Goal: Task Accomplishment & Management: Manage account settings

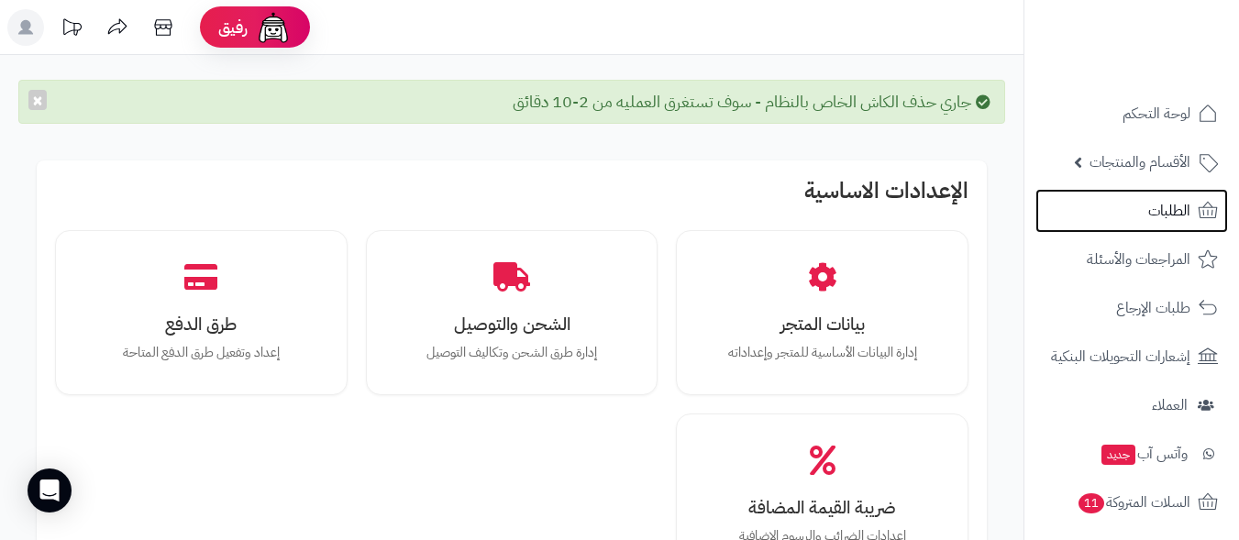
click at [1158, 204] on span "الطلبات" at bounding box center [1169, 211] width 42 height 26
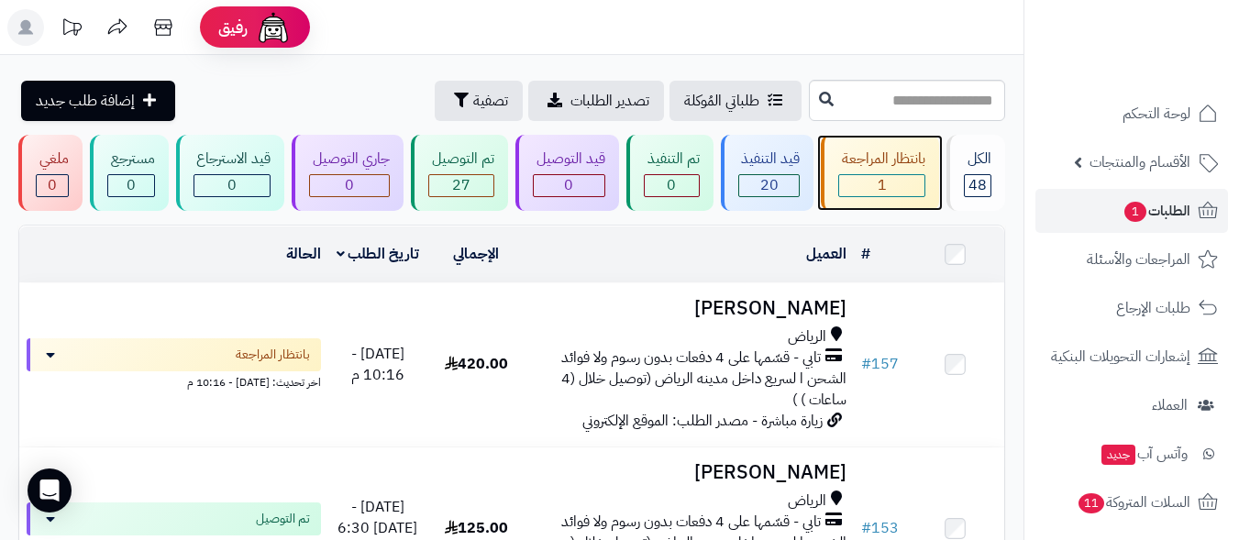
click at [892, 170] on div "بانتظار المراجعة 1" at bounding box center [880, 173] width 118 height 76
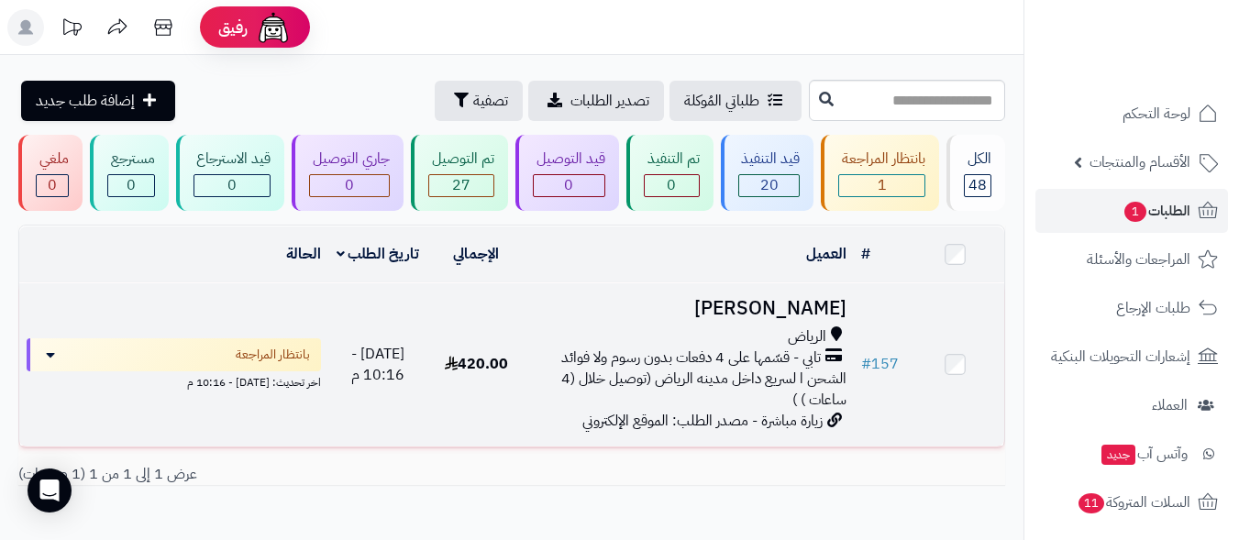
click at [716, 393] on div "الرياض تابي - قسّمها على 4 دفعات بدون رسوم ولا فوائد الشحن ا لسريع داخل مدينه ا…" at bounding box center [690, 367] width 314 height 83
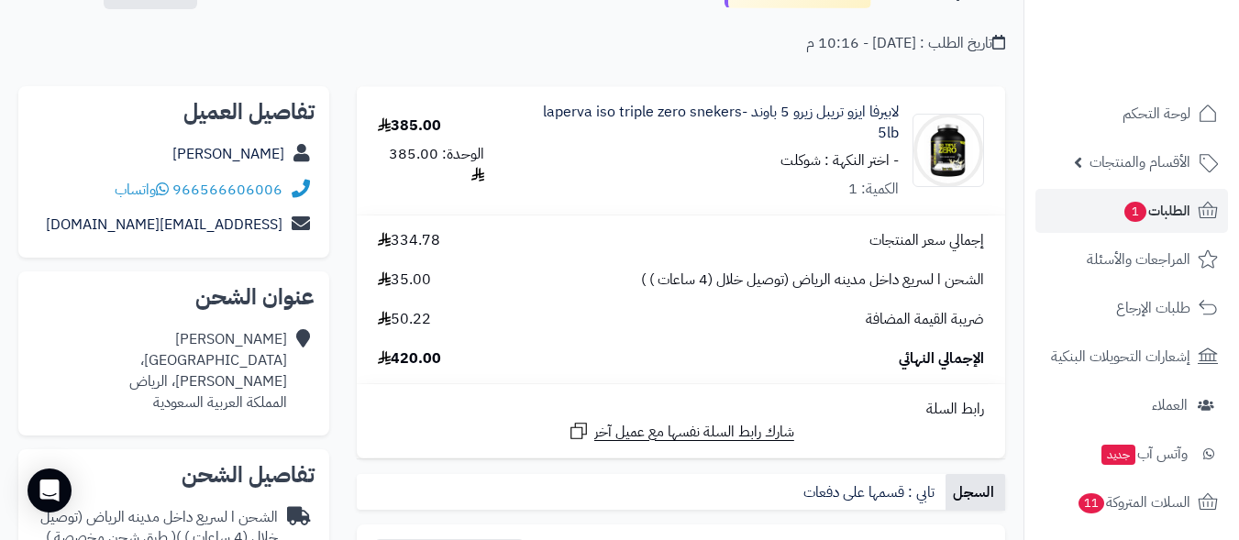
scroll to position [93, 0]
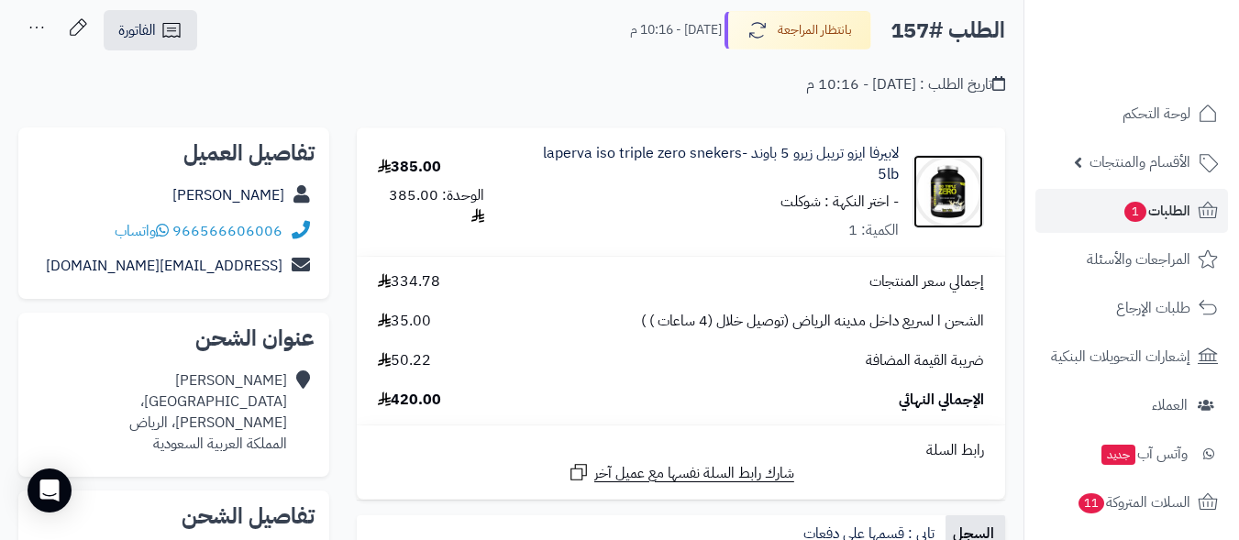
click at [949, 194] on img at bounding box center [948, 191] width 70 height 73
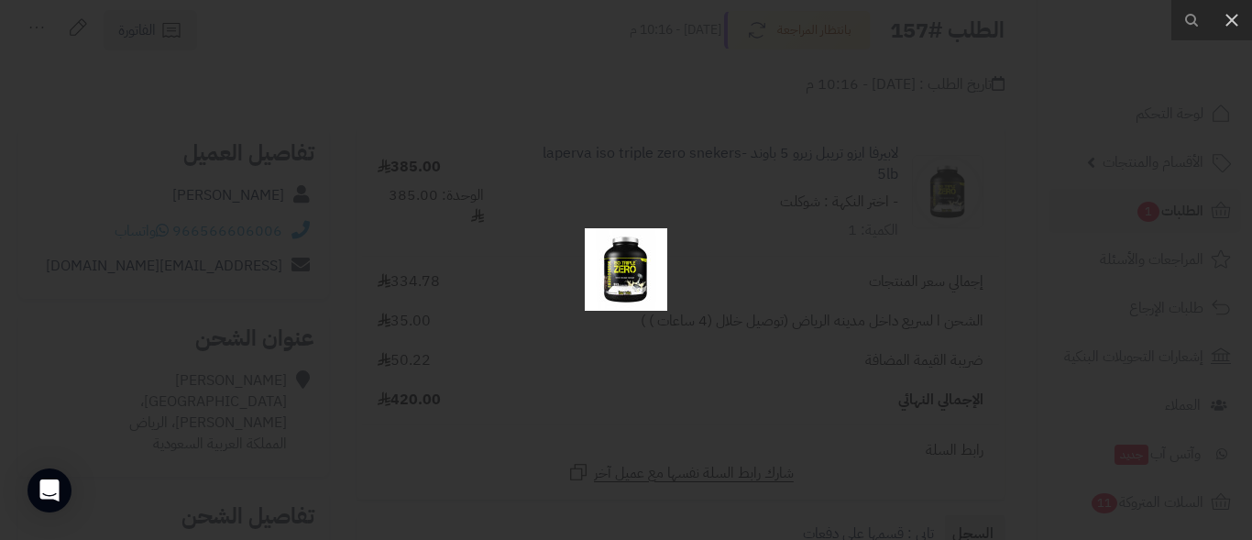
click at [540, 295] on div at bounding box center [626, 270] width 1252 height 540
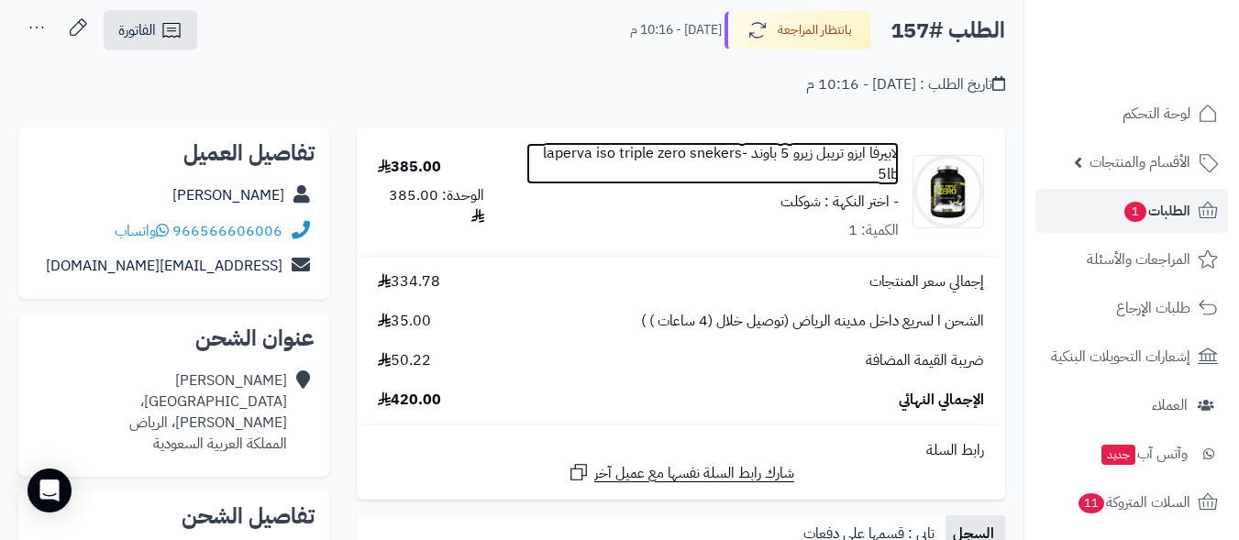
click at [598, 150] on link "لابيرفا ايزو تريبل زيرو 5 باوند -laperva iso triple zero snekers 5lb" at bounding box center [712, 164] width 372 height 42
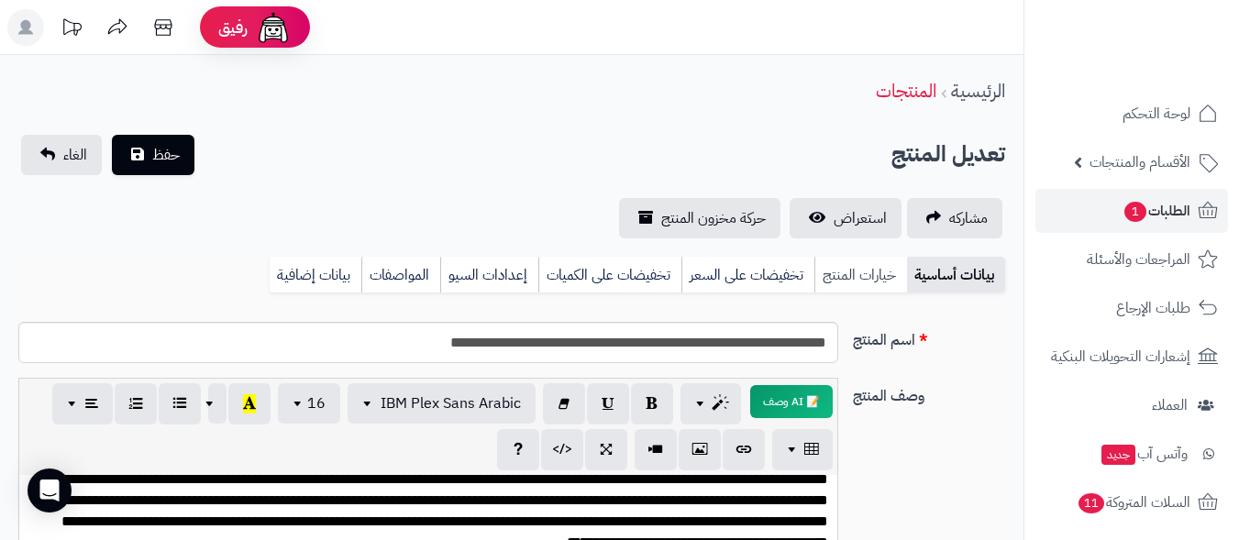
click at [872, 270] on link "خيارات المنتج" at bounding box center [860, 275] width 93 height 37
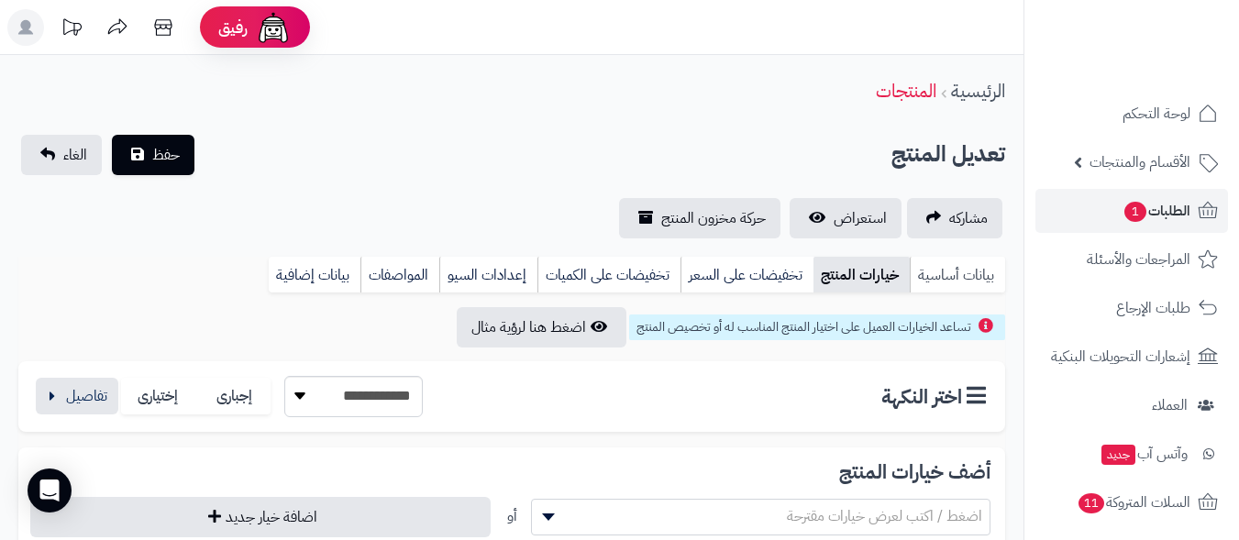
click at [965, 273] on link "بيانات أساسية" at bounding box center [957, 275] width 95 height 37
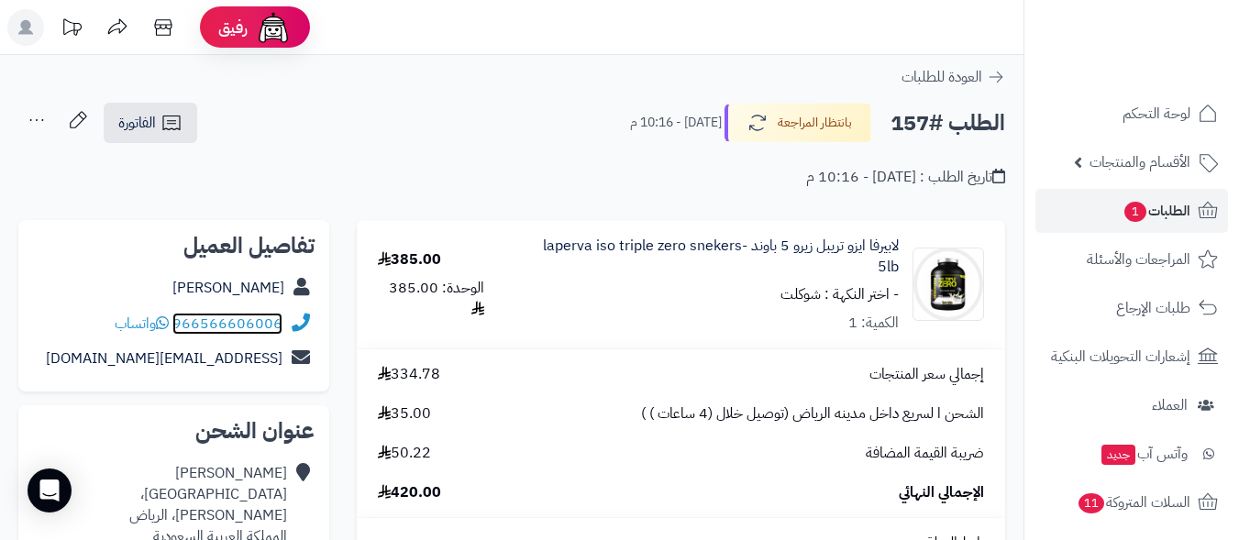
click at [238, 323] on link "966566606006" at bounding box center [227, 324] width 110 height 22
click at [144, 324] on span "واتساب" at bounding box center [142, 324] width 54 height 22
drag, startPoint x: 82, startPoint y: 326, endPoint x: 302, endPoint y: 327, distance: 220.0
click at [291, 326] on div "966566606006 واتساب" at bounding box center [173, 324] width 281 height 36
drag, startPoint x: 231, startPoint y: 316, endPoint x: 542, endPoint y: 207, distance: 329.4
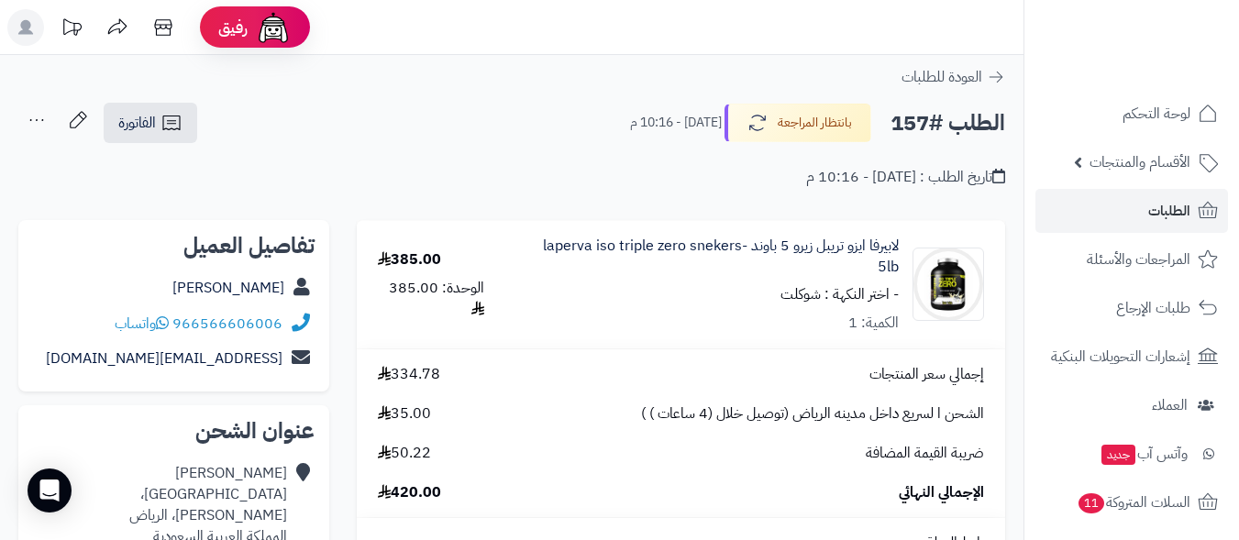
click at [603, 203] on input "**********" at bounding box center [511, 204] width 1023 height 5
click at [236, 319] on link "966566606006" at bounding box center [227, 324] width 110 height 22
drag, startPoint x: 288, startPoint y: 327, endPoint x: 274, endPoint y: 318, distance: 16.5
click at [274, 318] on div "966566606006 واتساب" at bounding box center [173, 324] width 281 height 36
click at [226, 319] on link "966566606006" at bounding box center [227, 324] width 110 height 22
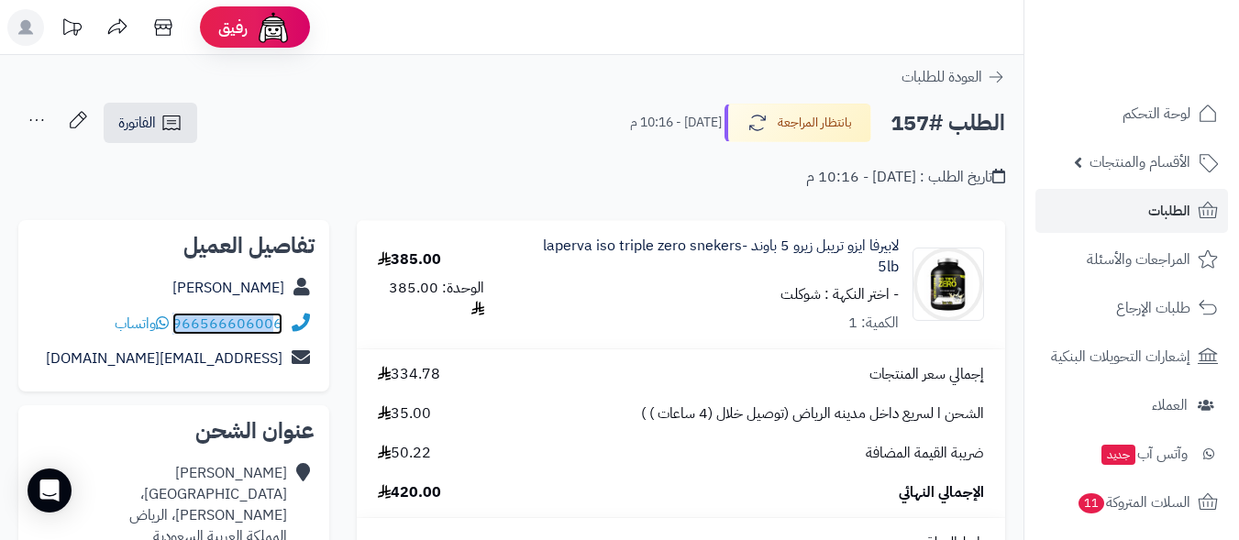
click at [226, 319] on link "966566606006" at bounding box center [227, 324] width 110 height 22
click at [266, 326] on link "966566606006" at bounding box center [227, 324] width 110 height 22
click at [279, 324] on link "966566606006" at bounding box center [227, 324] width 110 height 22
click at [189, 323] on link "966566606006" at bounding box center [227, 324] width 110 height 22
click at [177, 324] on link "966566606006" at bounding box center [227, 324] width 110 height 22
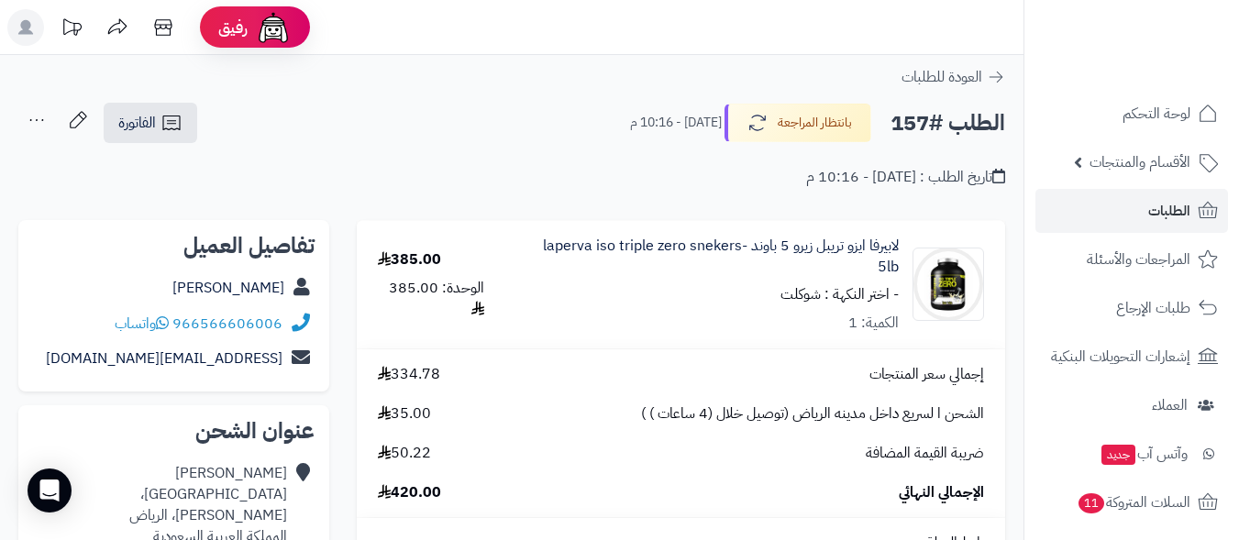
drag, startPoint x: 262, startPoint y: 324, endPoint x: 471, endPoint y: 352, distance: 211.0
click at [492, 353] on td "إجمالي سعر المنتجات 334.78 الشحن ا لسريع داخل مدينه الرياض (توصيل خلال (4 ساعات…" at bounding box center [681, 433] width 648 height 168
click at [249, 321] on link "966566606006" at bounding box center [227, 324] width 110 height 22
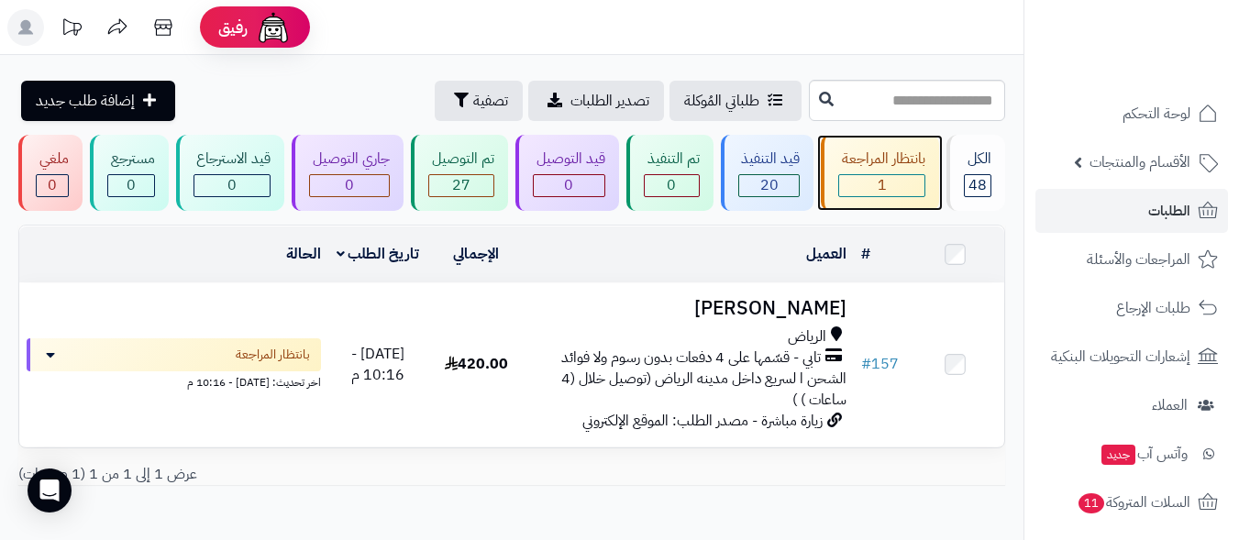
click at [880, 178] on span "1" at bounding box center [881, 185] width 9 height 22
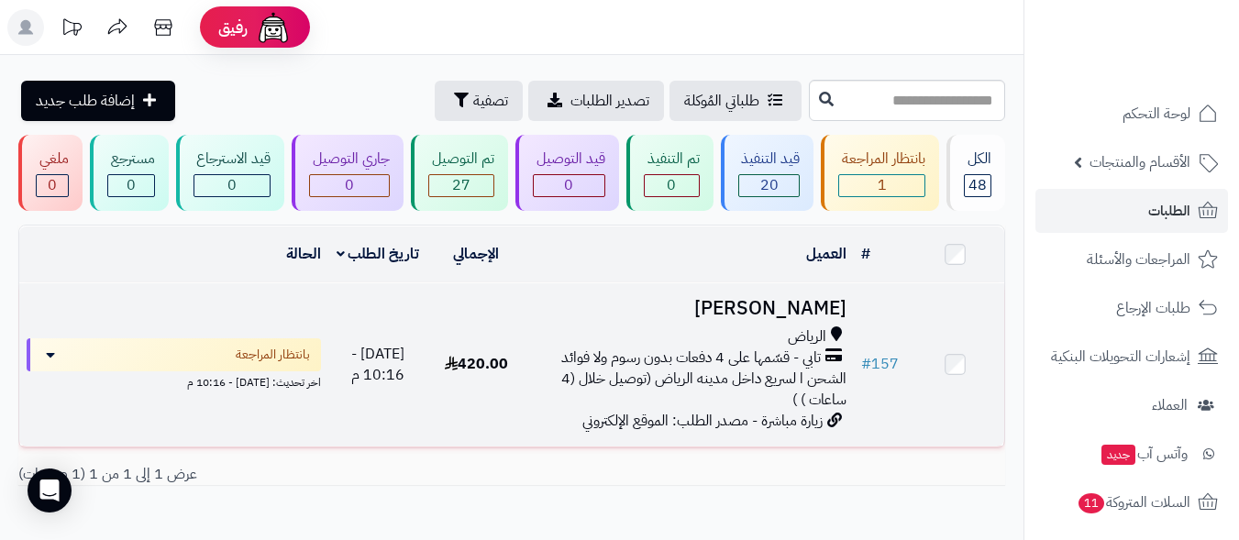
click at [765, 347] on span "تابي - قسّمها على 4 دفعات بدون رسوم ولا فوائد" at bounding box center [690, 357] width 259 height 21
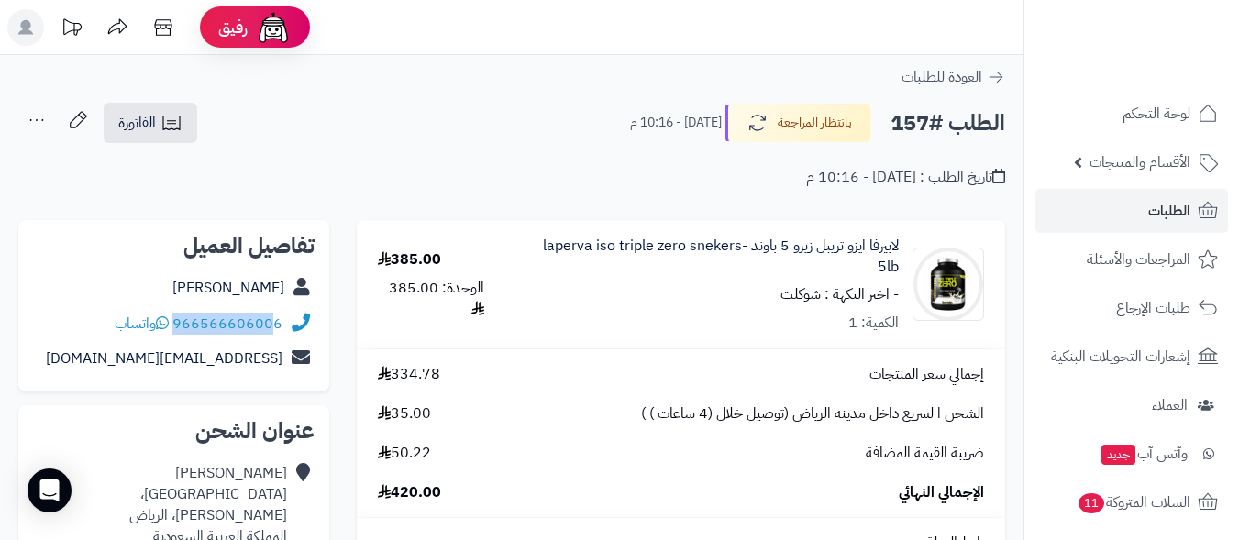
click at [277, 322] on div "966566606006 واتساب" at bounding box center [173, 324] width 281 height 36
copy div "96656660600"
click at [1120, 205] on link "الطلبات" at bounding box center [1131, 211] width 193 height 44
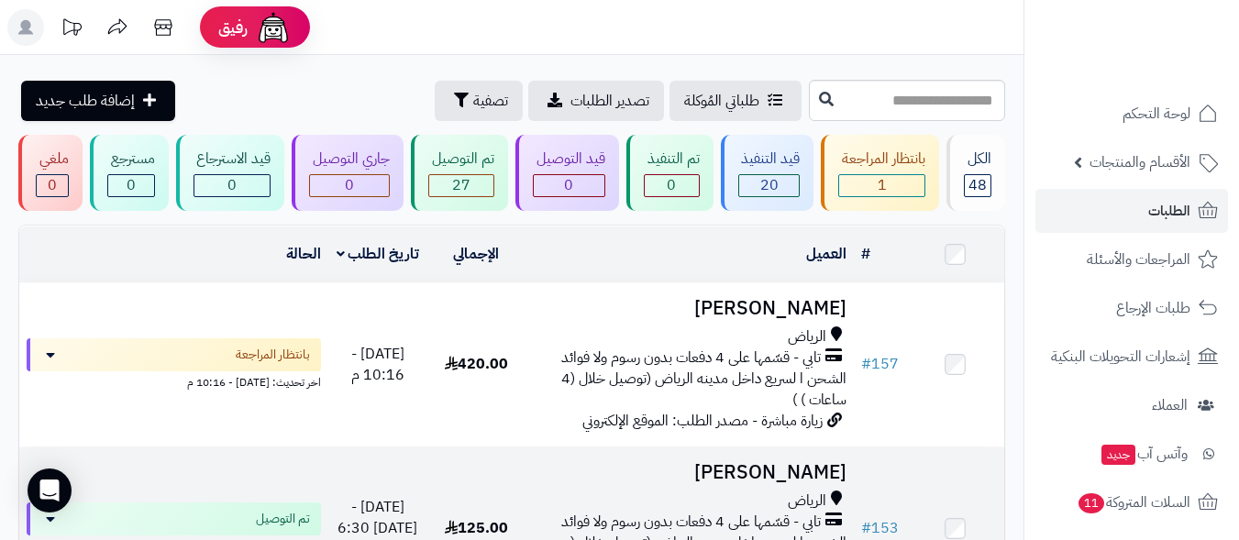
scroll to position [92, 0]
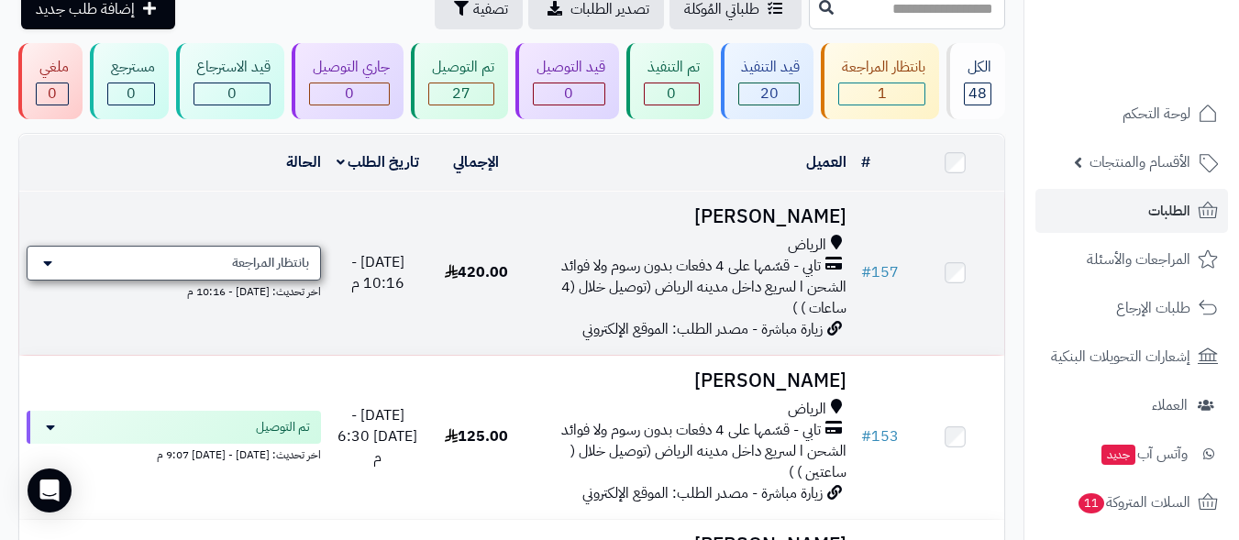
click at [77, 260] on div "بانتظار المراجعة" at bounding box center [174, 263] width 294 height 35
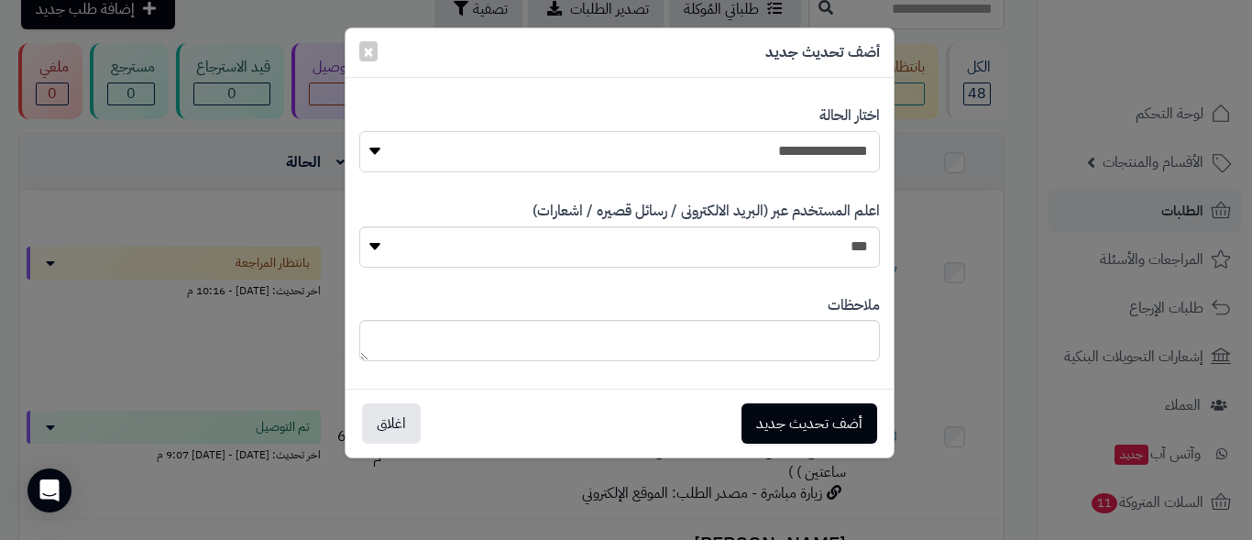
click at [689, 149] on select "**********" at bounding box center [619, 151] width 521 height 41
select select "*"
click at [359, 131] on select "**********" at bounding box center [619, 151] width 521 height 41
click at [798, 425] on button "أضف تحديث جديد" at bounding box center [810, 422] width 136 height 40
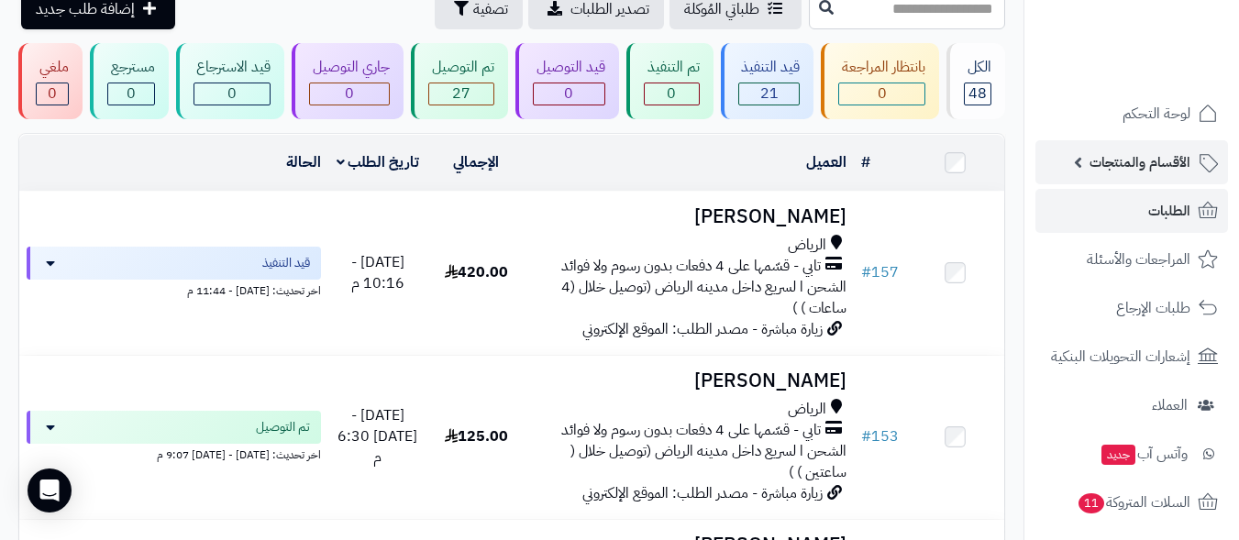
click at [1128, 153] on span "الأقسام والمنتجات" at bounding box center [1139, 162] width 101 height 26
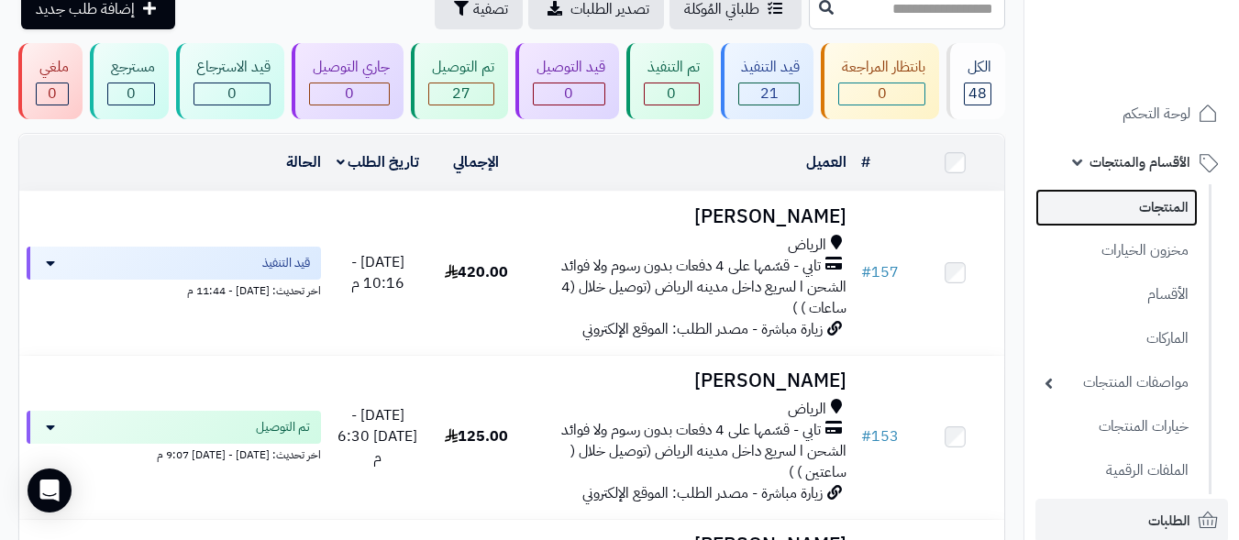
click at [1146, 206] on link "المنتجات" at bounding box center [1116, 208] width 162 height 38
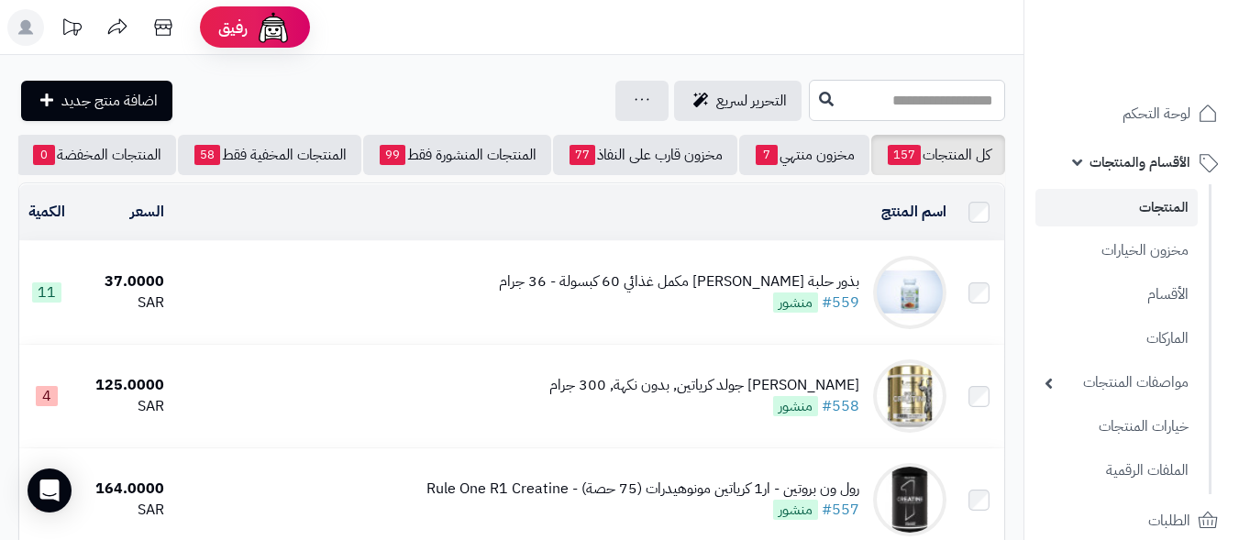
click at [866, 100] on input "text" at bounding box center [907, 100] width 196 height 41
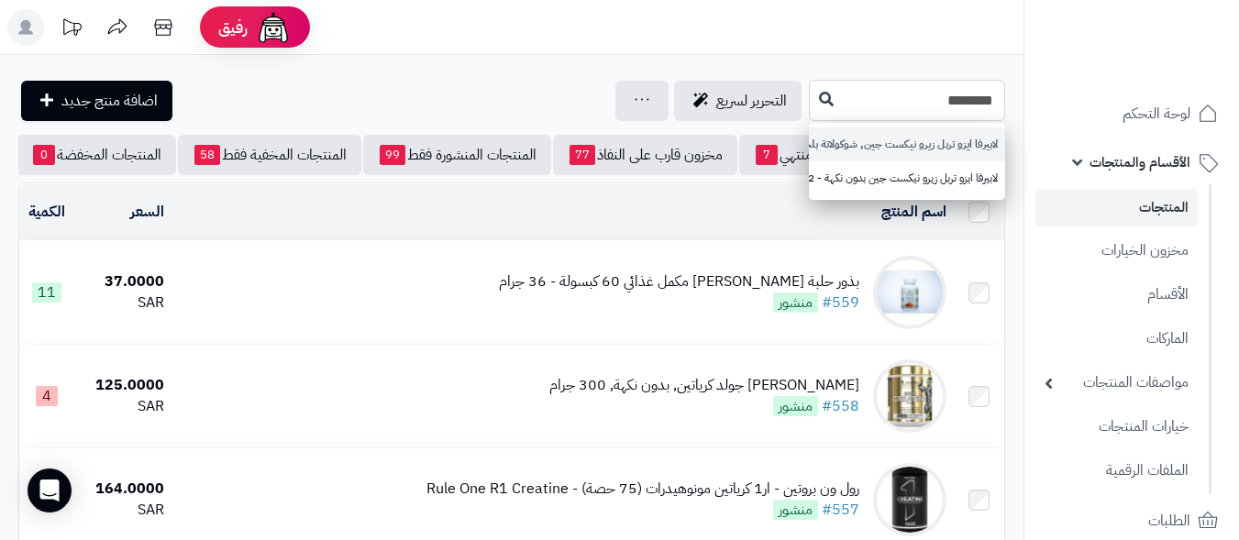
type input "********"
click at [816, 144] on link "لابيرفا ايزو تربل زيرو نيكست جين, شوكولاتة بلجيكية, 2 باوند- Laperva Iso Triple…" at bounding box center [907, 144] width 196 height 34
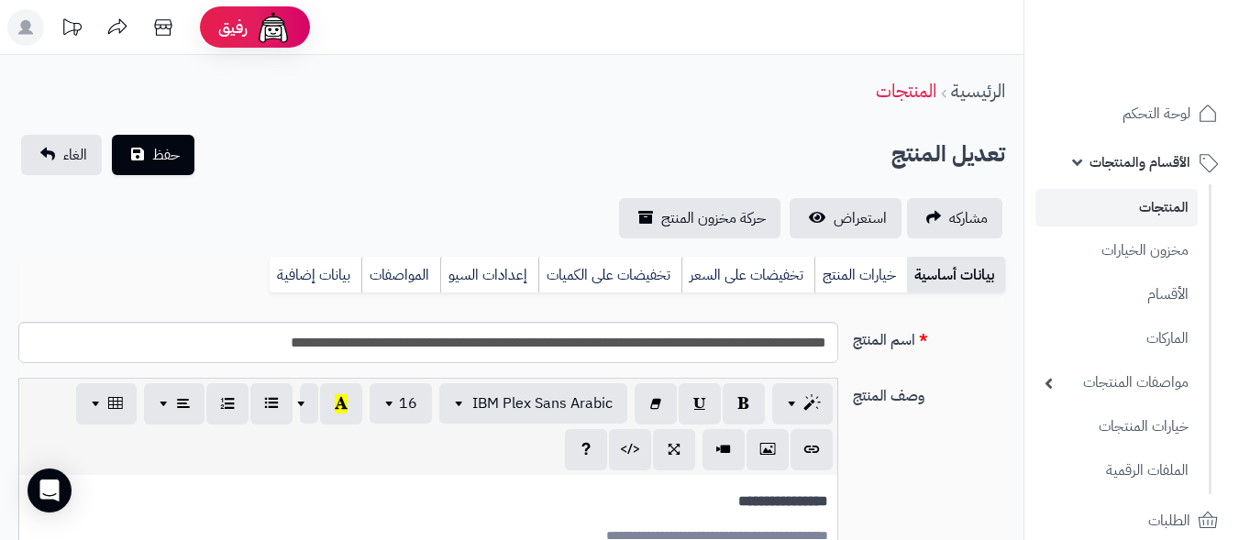
scroll to position [146, 0]
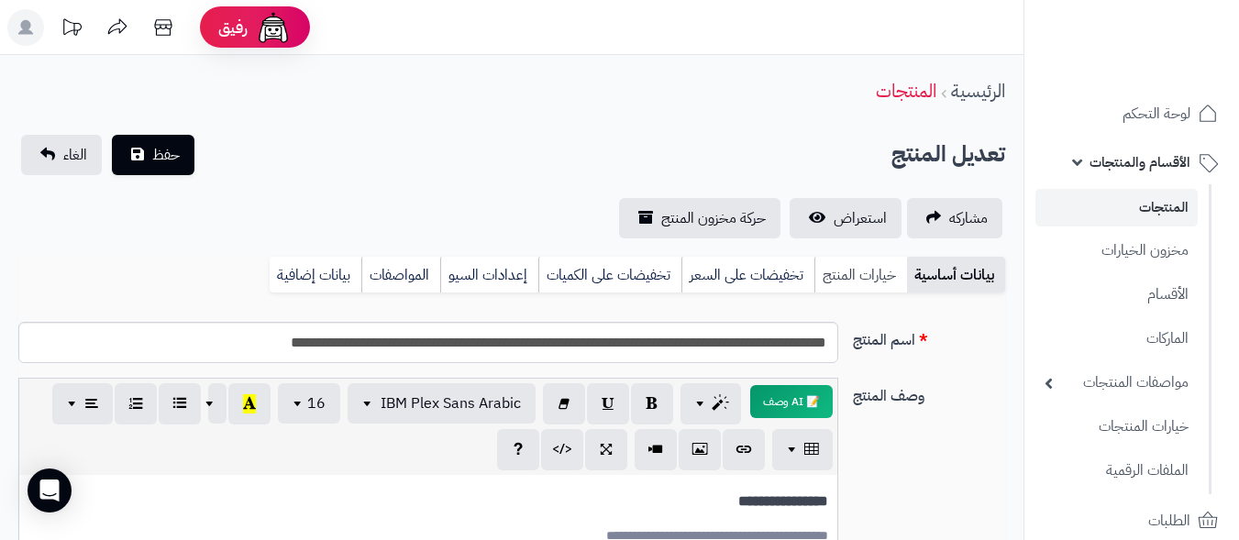
click at [856, 269] on link "خيارات المنتج" at bounding box center [860, 275] width 93 height 37
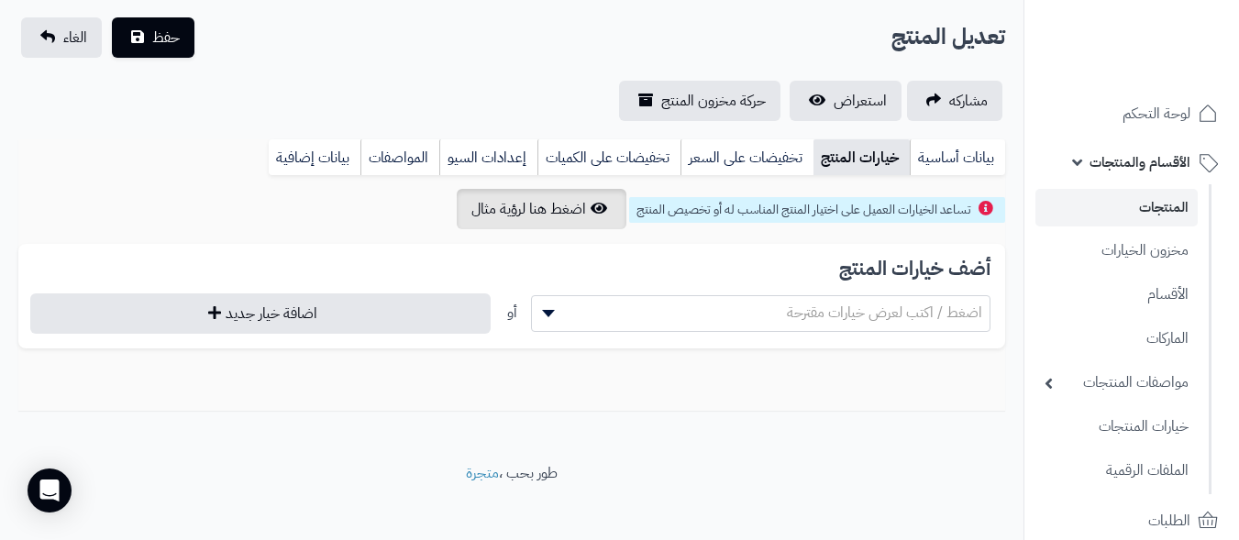
scroll to position [132, 0]
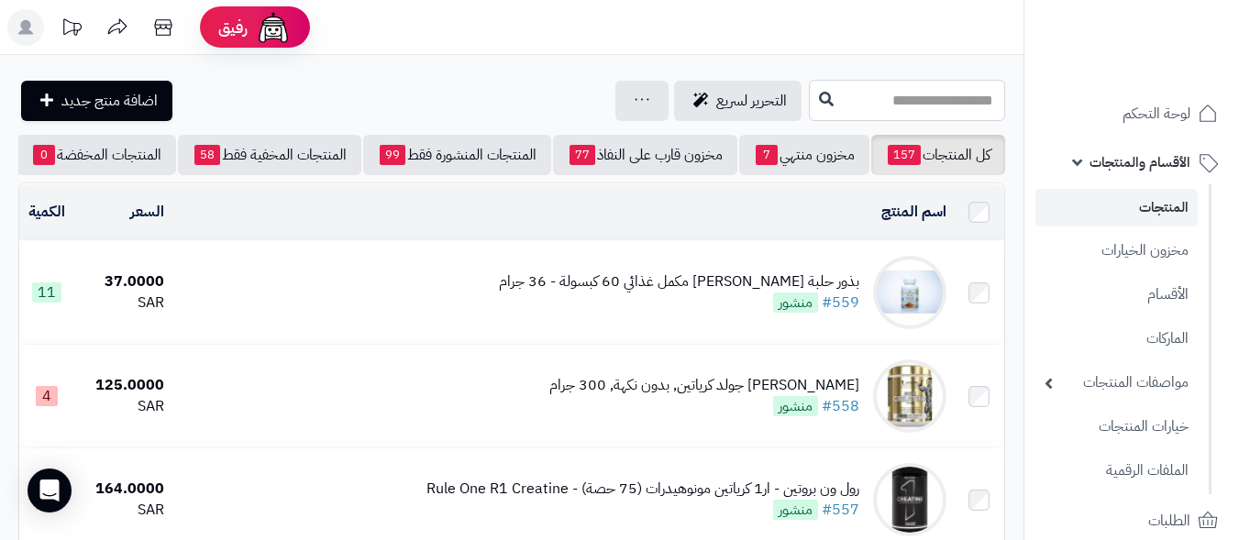
click at [895, 98] on input "text" at bounding box center [907, 100] width 196 height 41
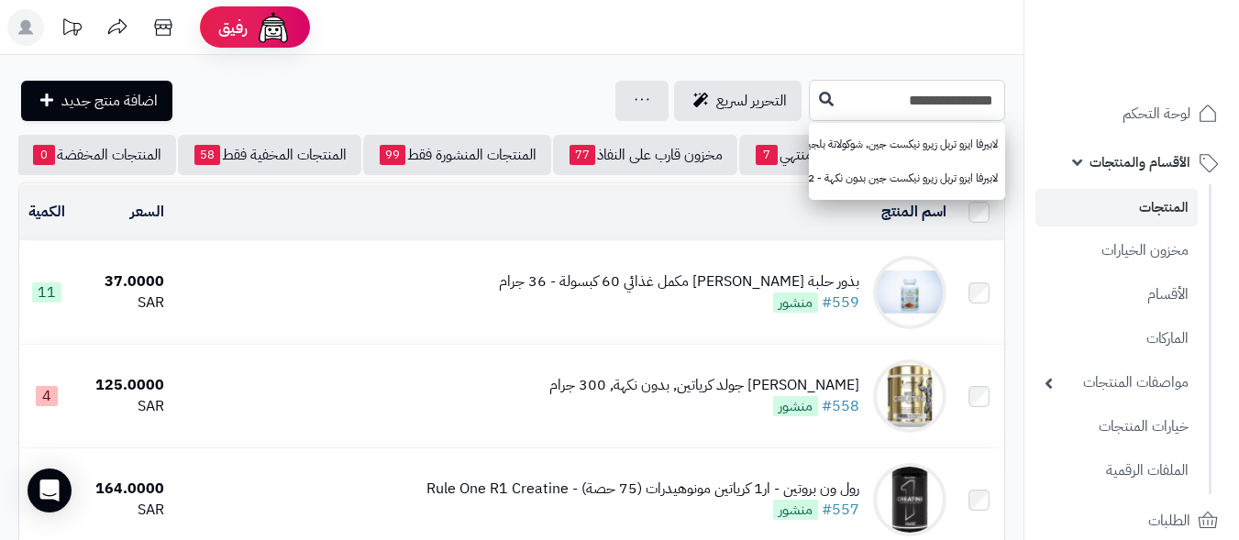
drag, startPoint x: 915, startPoint y: 100, endPoint x: 1001, endPoint y: 92, distance: 86.6
click at [1001, 92] on input "**********" at bounding box center [907, 100] width 196 height 41
paste input "**********"
type input "**********"
click at [830, 28] on header "رفيق ! الطلبات معالجة مكتمل إرجاع المنتجات العملاء المتواجدون الان 42 عملاء منت…" at bounding box center [619, 27] width 1239 height 55
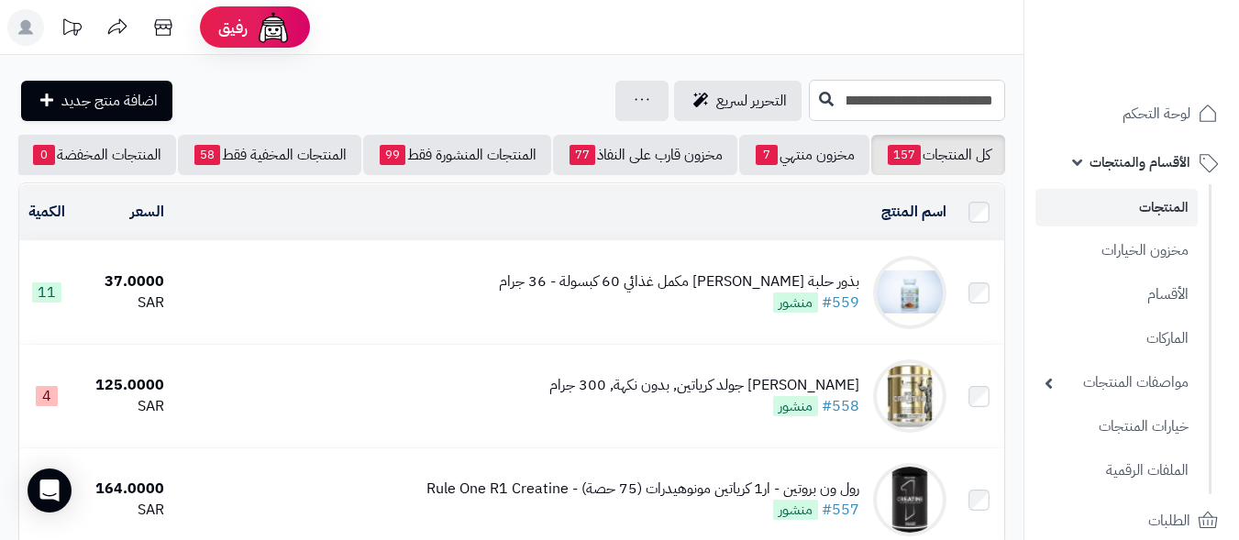
click at [839, 96] on input "**********" at bounding box center [907, 100] width 196 height 41
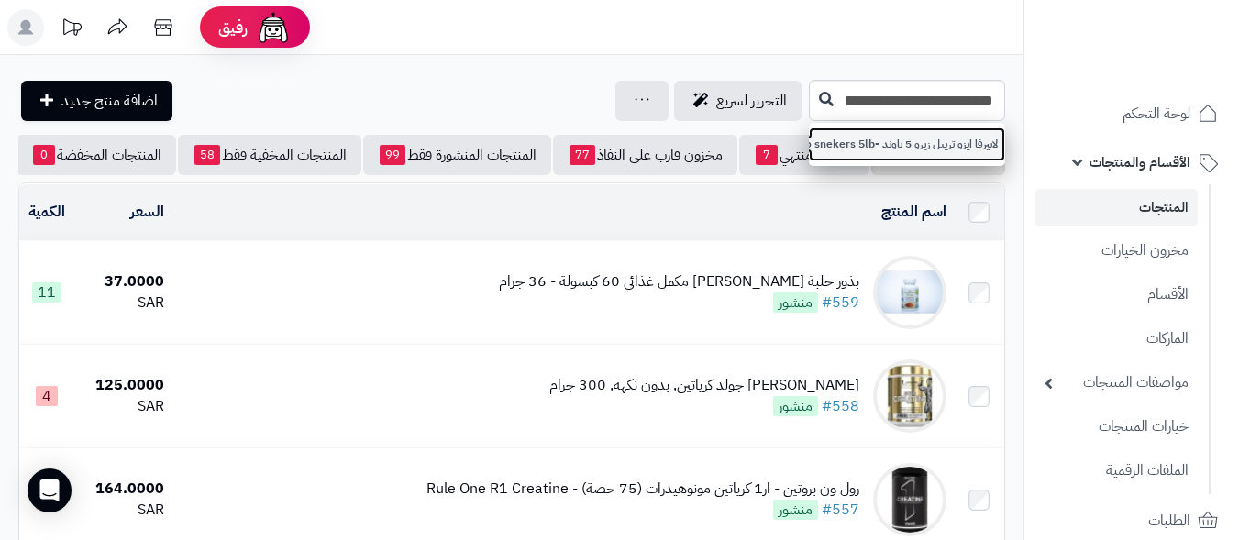
click at [930, 149] on link "لابيرفا ايزو تريبل زيرو 5 باوند -laperva iso triple zero snekers 5lb" at bounding box center [907, 144] width 196 height 34
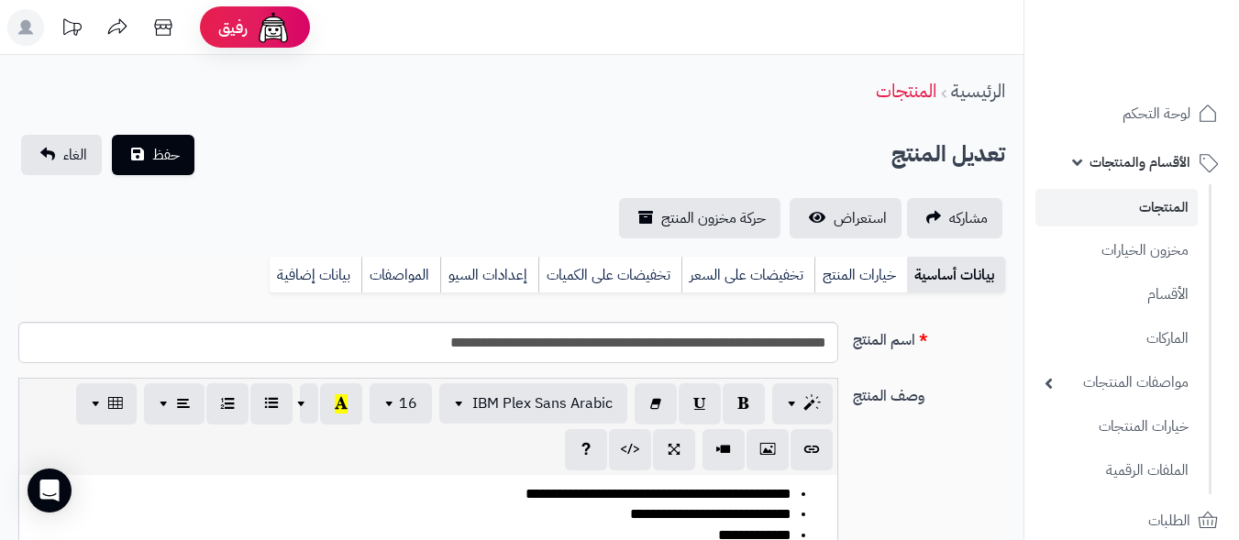
scroll to position [146, 0]
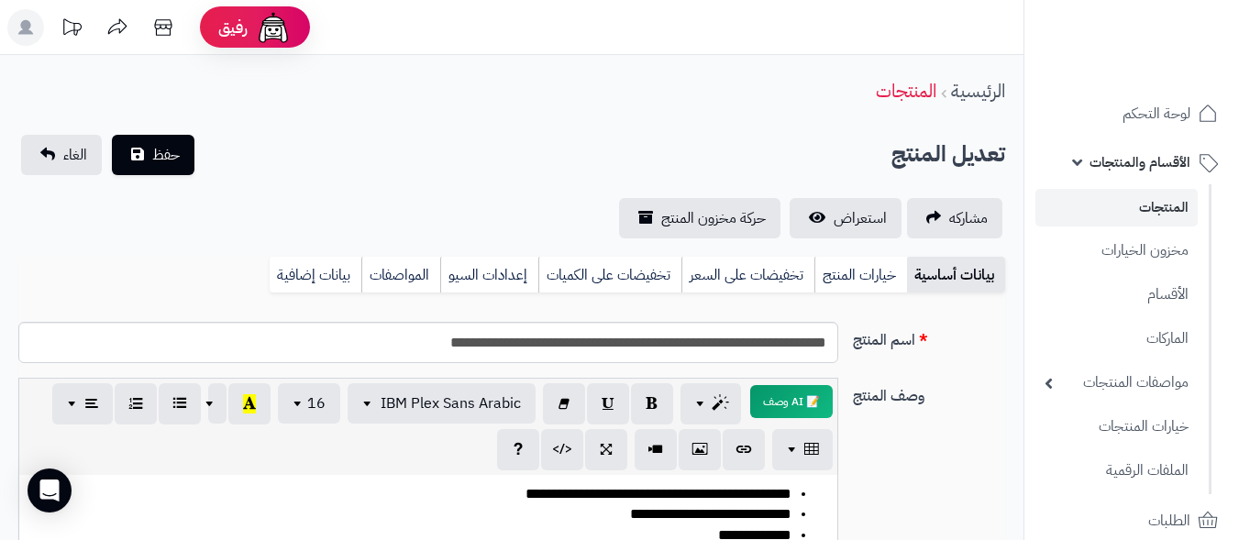
click at [619, 107] on div "الرئيسية المنتجات" at bounding box center [511, 91] width 1023 height 50
click at [757, 345] on input "**********" at bounding box center [428, 342] width 820 height 41
type input "**********"
click at [492, 171] on div "تعديل المنتج حفظ الغاء" at bounding box center [511, 155] width 987 height 40
click at [853, 277] on link "خيارات المنتج" at bounding box center [860, 275] width 93 height 37
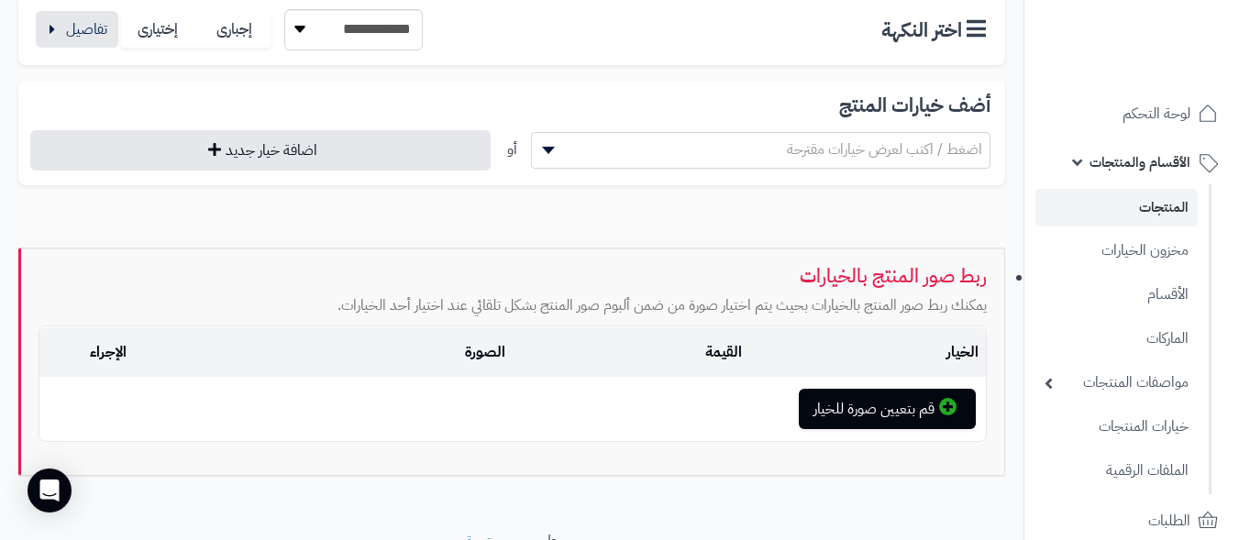
scroll to position [183, 0]
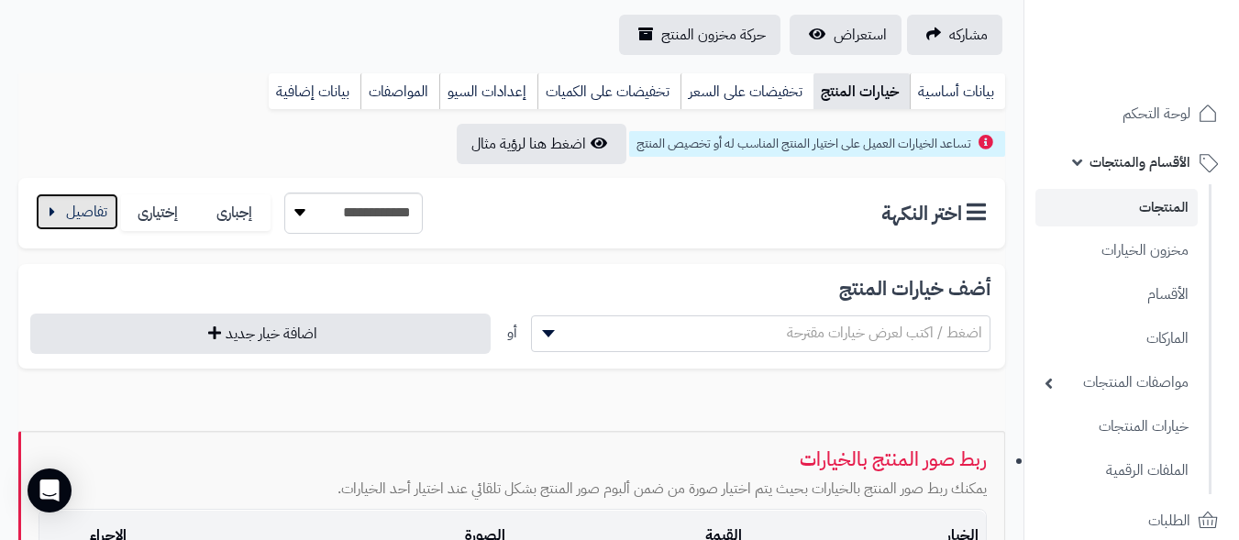
click at [77, 218] on button "button" at bounding box center [77, 211] width 83 height 37
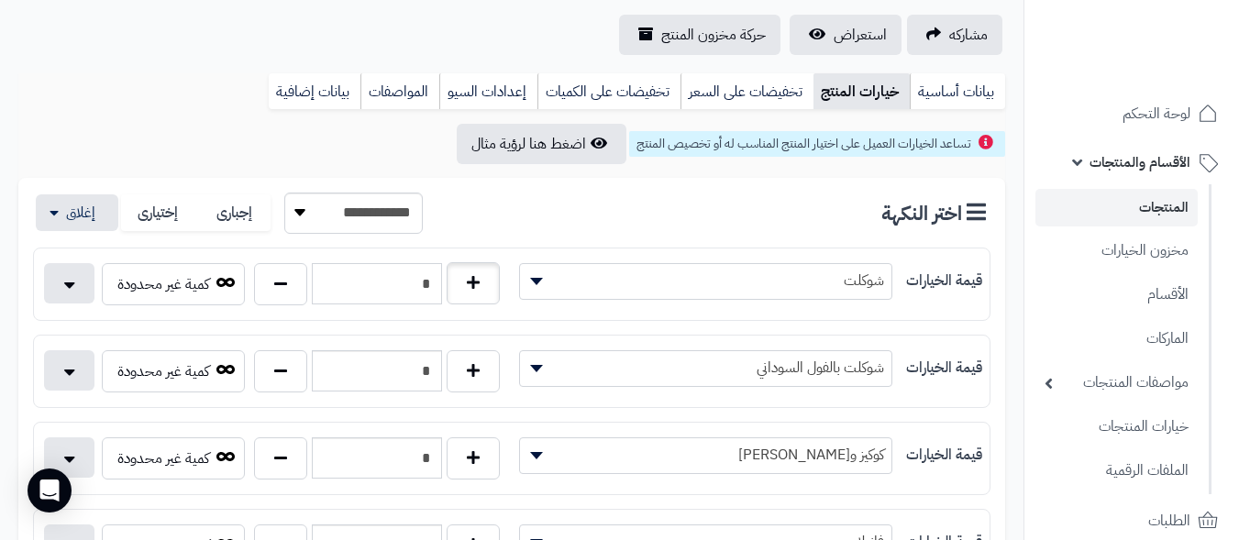
drag, startPoint x: 410, startPoint y: 280, endPoint x: 477, endPoint y: 283, distance: 67.0
click at [477, 281] on div "*" at bounding box center [376, 284] width 255 height 42
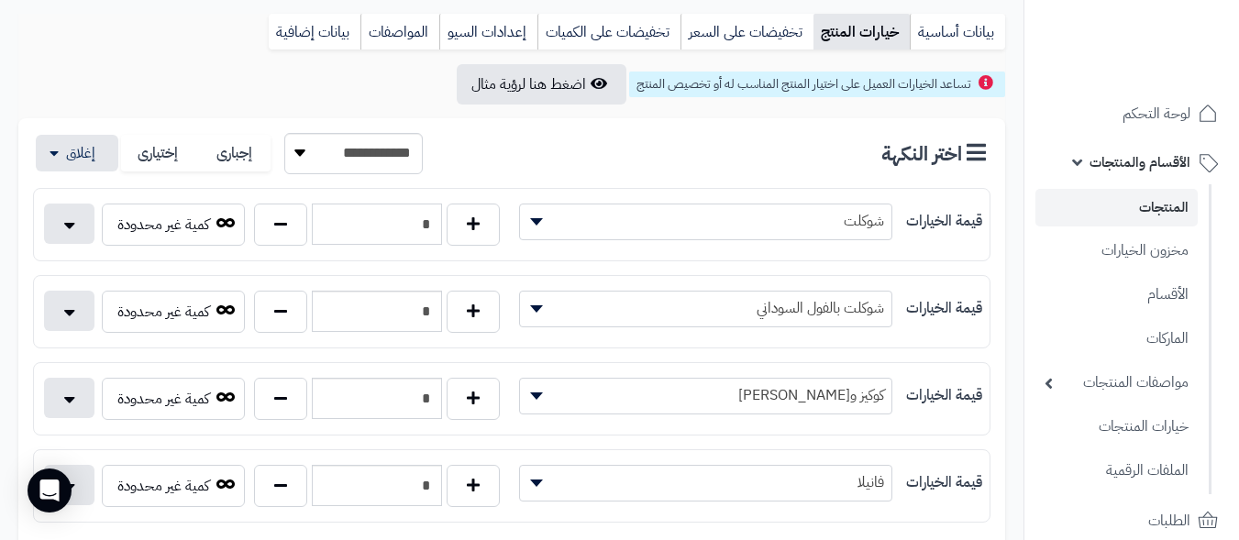
scroll to position [275, 0]
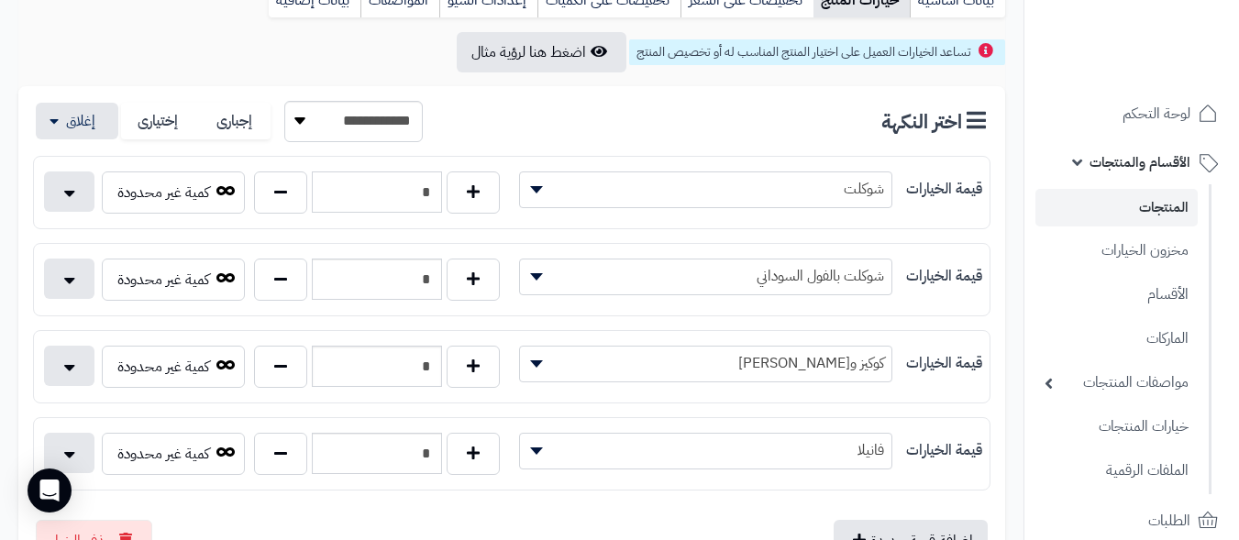
type input "*"
drag, startPoint x: 413, startPoint y: 367, endPoint x: 546, endPoint y: 379, distance: 133.5
click at [535, 369] on div "**********" at bounding box center [511, 366] width 955 height 57
type input "*"
drag, startPoint x: 396, startPoint y: 280, endPoint x: 493, endPoint y: 267, distance: 98.0
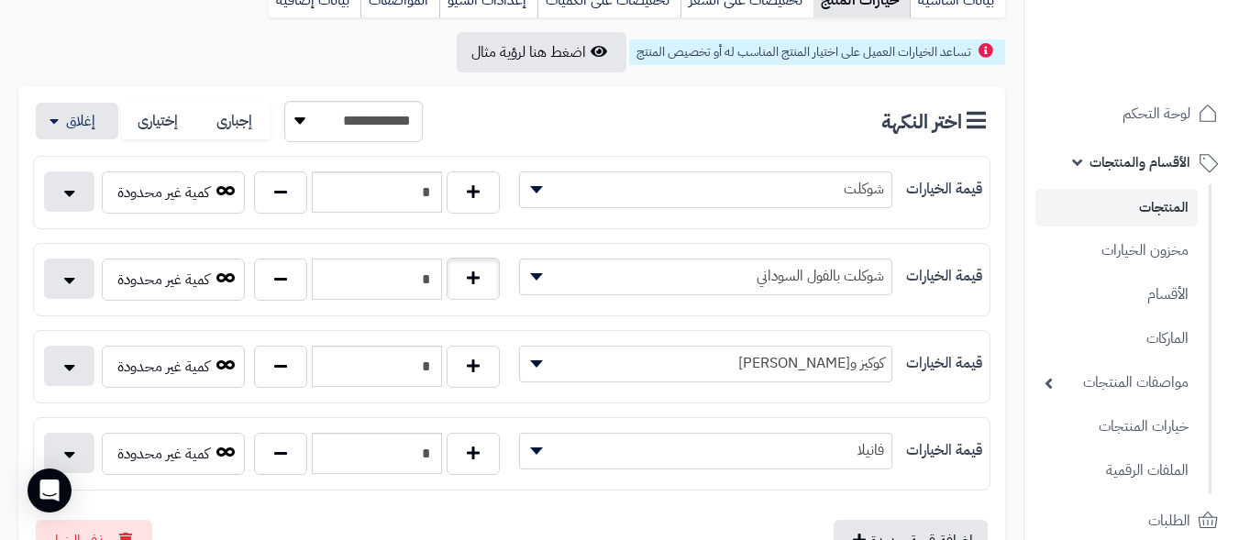
click at [493, 267] on div "*" at bounding box center [376, 280] width 255 height 42
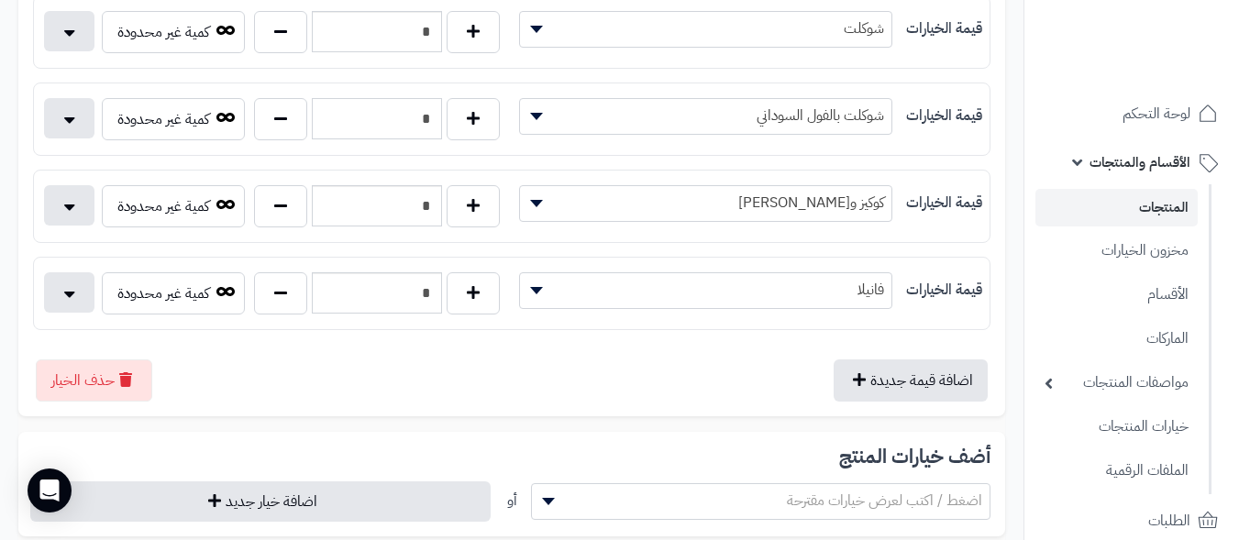
scroll to position [458, 0]
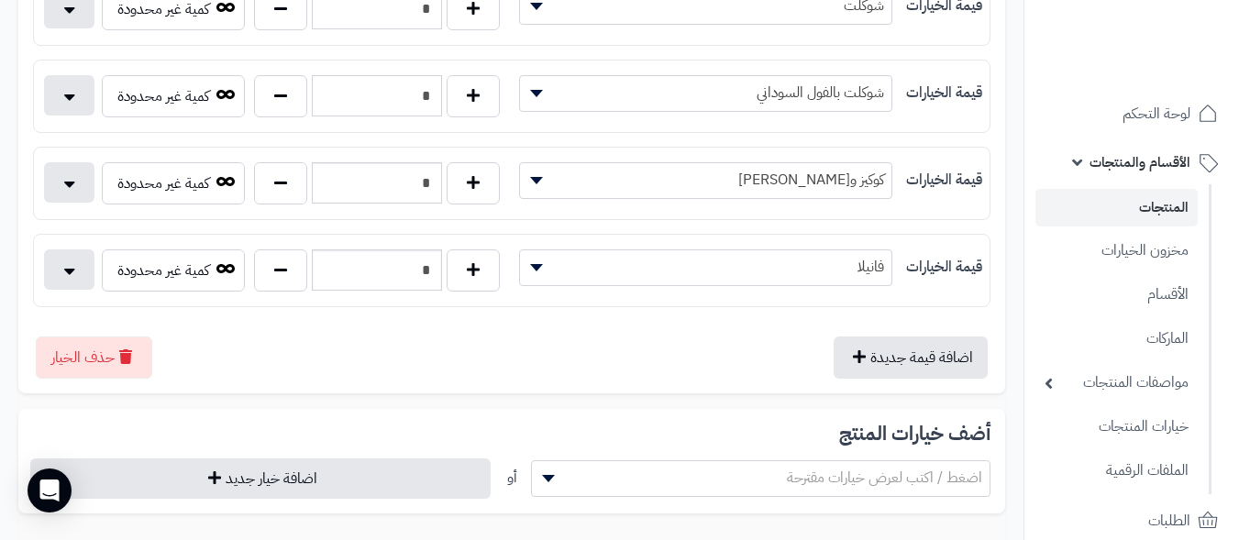
type input "*"
drag, startPoint x: 380, startPoint y: 270, endPoint x: 554, endPoint y: 313, distance: 179.2
click at [482, 265] on div "*" at bounding box center [376, 270] width 255 height 42
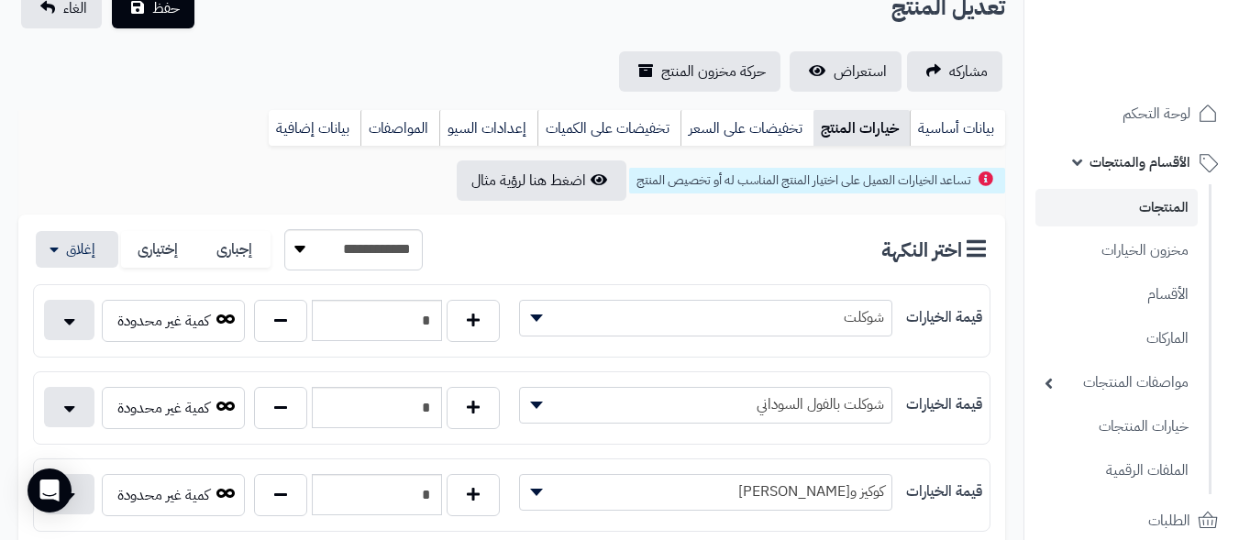
scroll to position [0, 0]
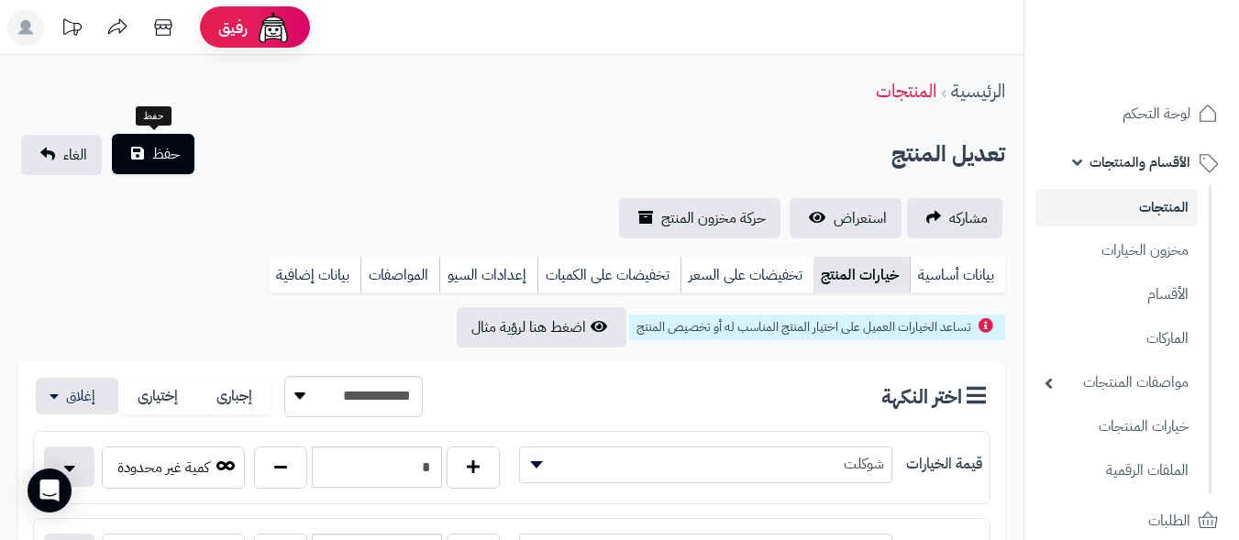
type input "*"
click at [166, 160] on span "حفظ" at bounding box center [166, 154] width 28 height 22
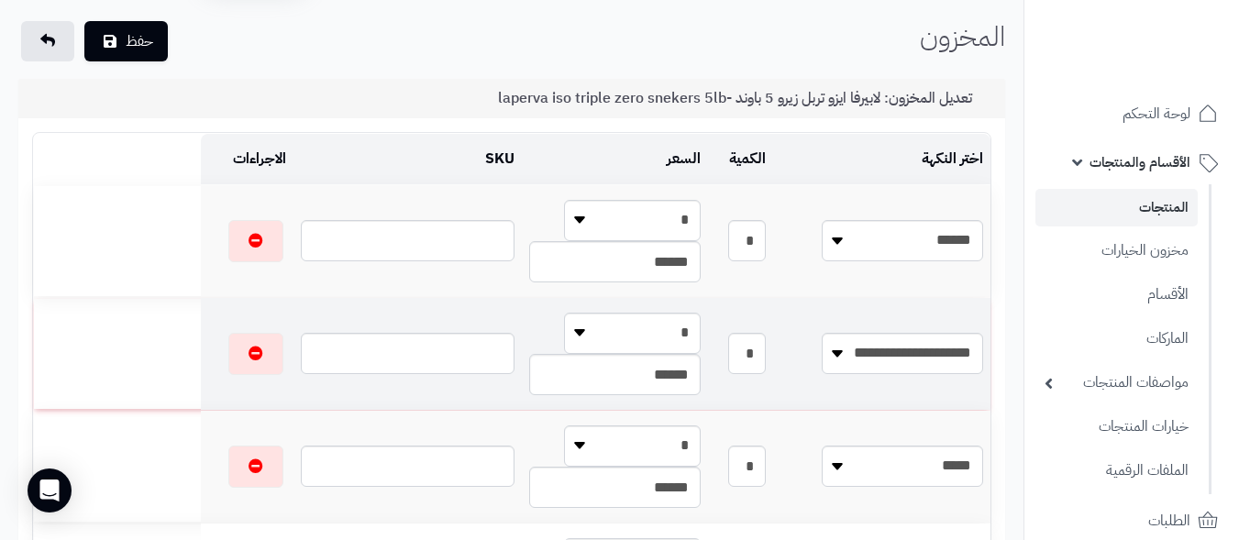
scroll to position [92, 0]
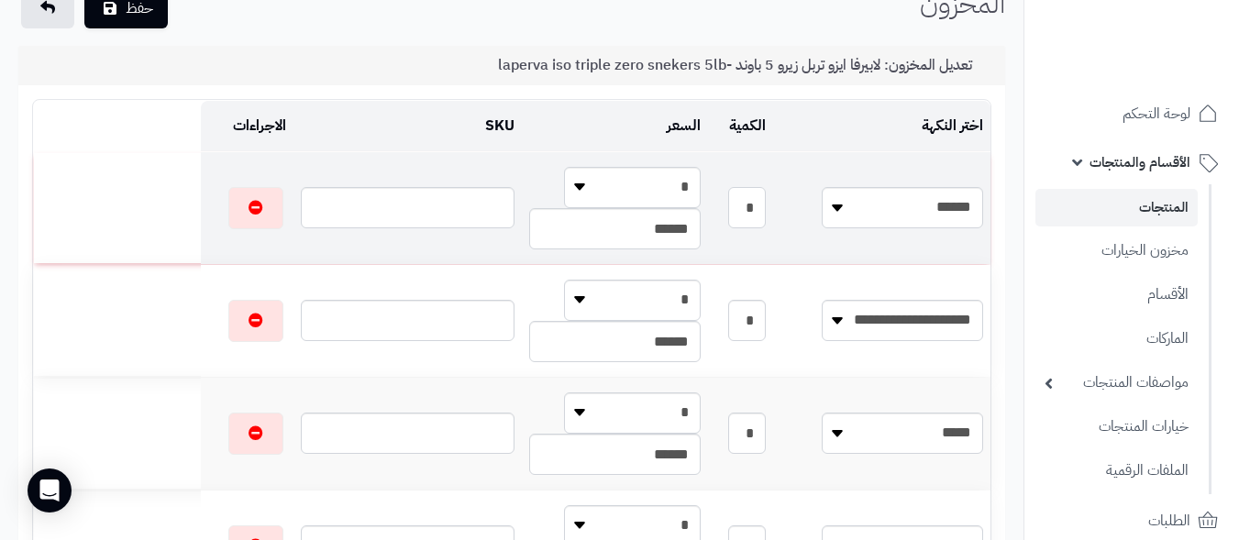
drag, startPoint x: 772, startPoint y: 210, endPoint x: 806, endPoint y: 207, distance: 34.0
click at [766, 207] on input "*" at bounding box center [747, 207] width 39 height 41
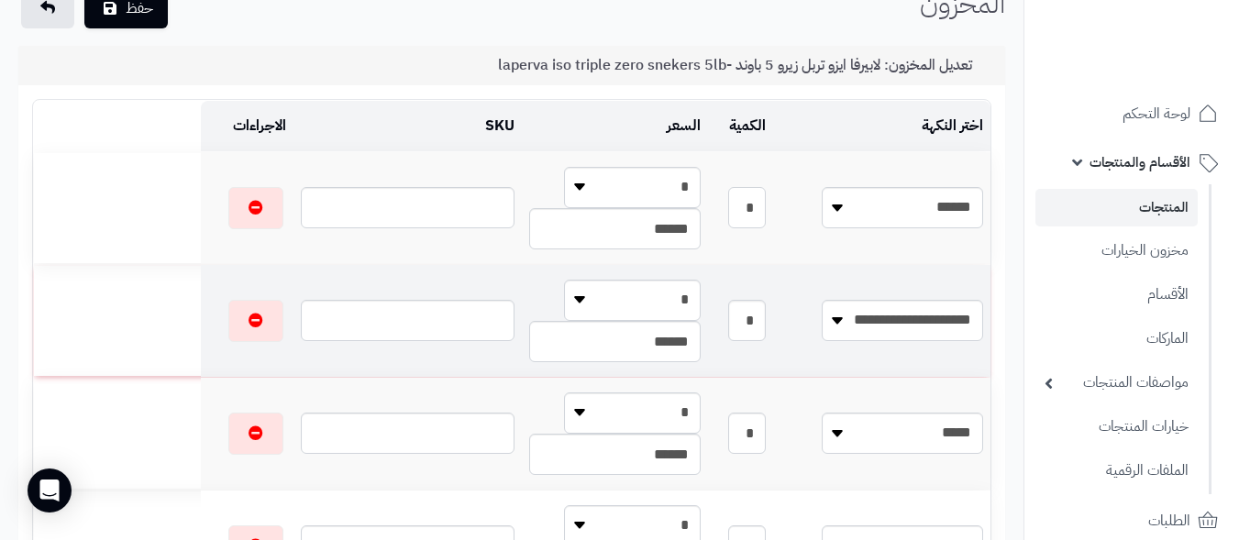
type input "*"
click at [766, 323] on input "*" at bounding box center [747, 320] width 39 height 41
drag, startPoint x: 773, startPoint y: 325, endPoint x: 861, endPoint y: 325, distance: 88.0
click at [845, 325] on tr "**********" at bounding box center [511, 321] width 957 height 112
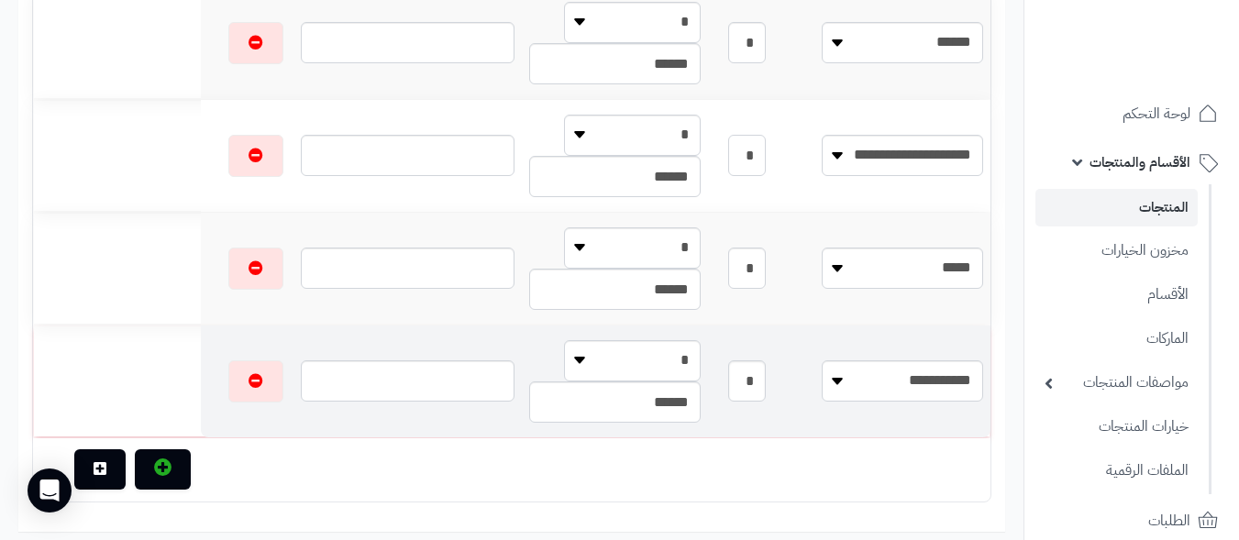
scroll to position [275, 0]
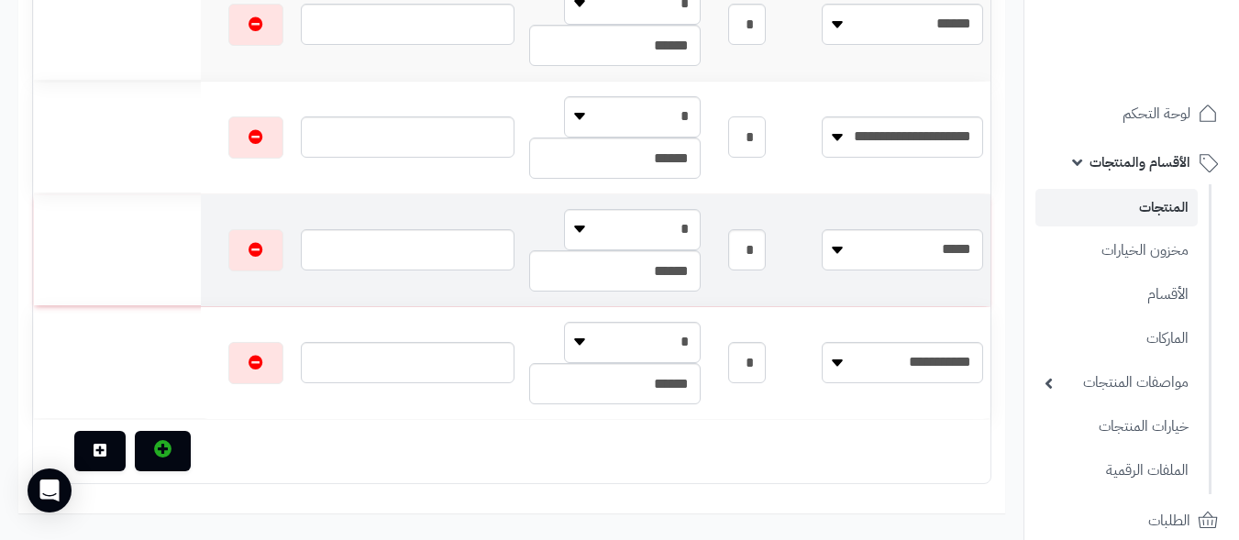
type input "*"
drag, startPoint x: 768, startPoint y: 251, endPoint x: 809, endPoint y: 252, distance: 40.4
click at [773, 252] on td "*" at bounding box center [740, 250] width 65 height 112
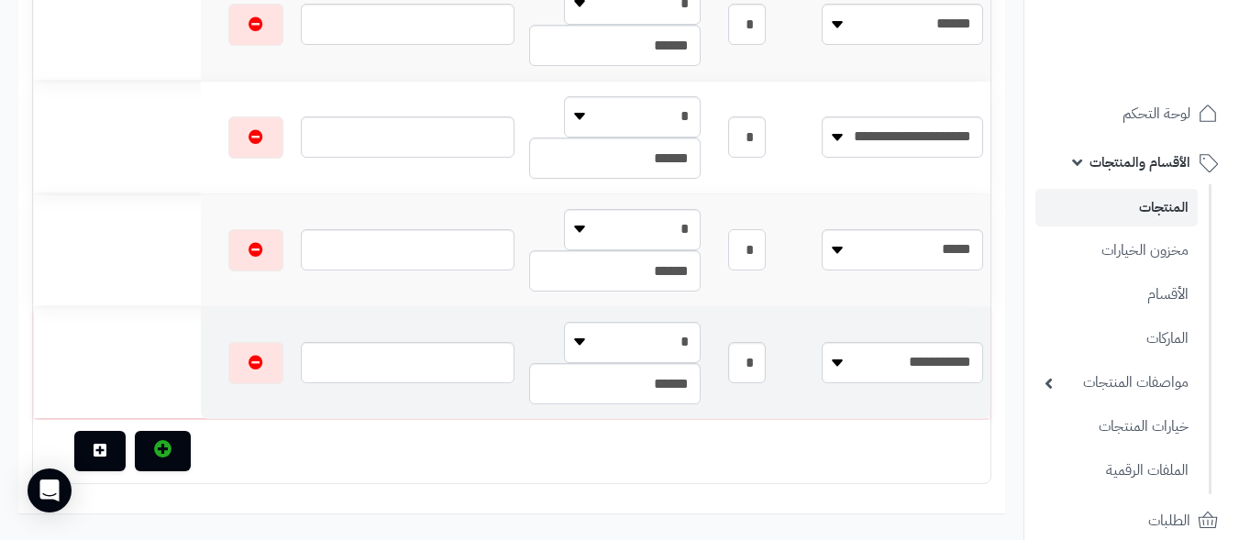
type input "*"
drag, startPoint x: 758, startPoint y: 360, endPoint x: 883, endPoint y: 356, distance: 124.8
click at [877, 356] on tr "**********" at bounding box center [511, 363] width 957 height 112
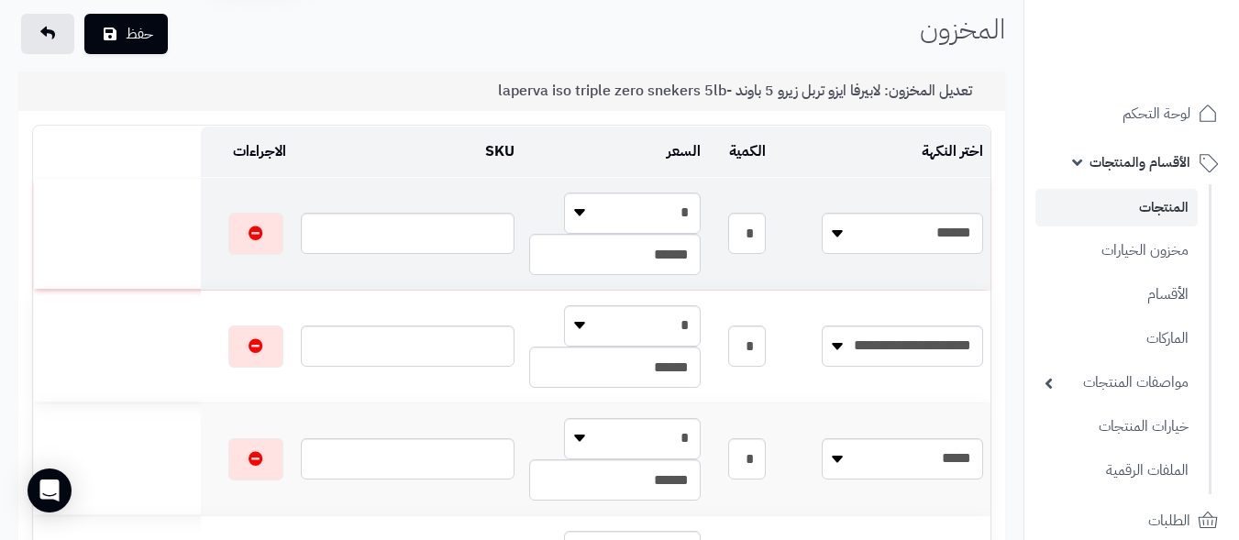
scroll to position [0, 0]
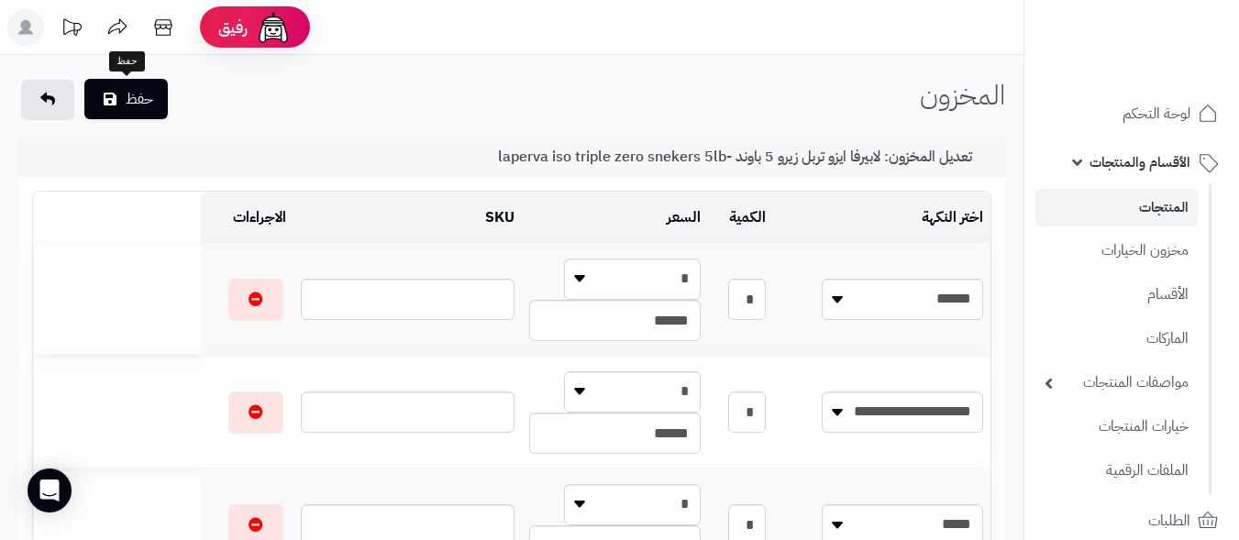
type input "*"
click at [128, 93] on button "حفظ" at bounding box center [125, 99] width 83 height 40
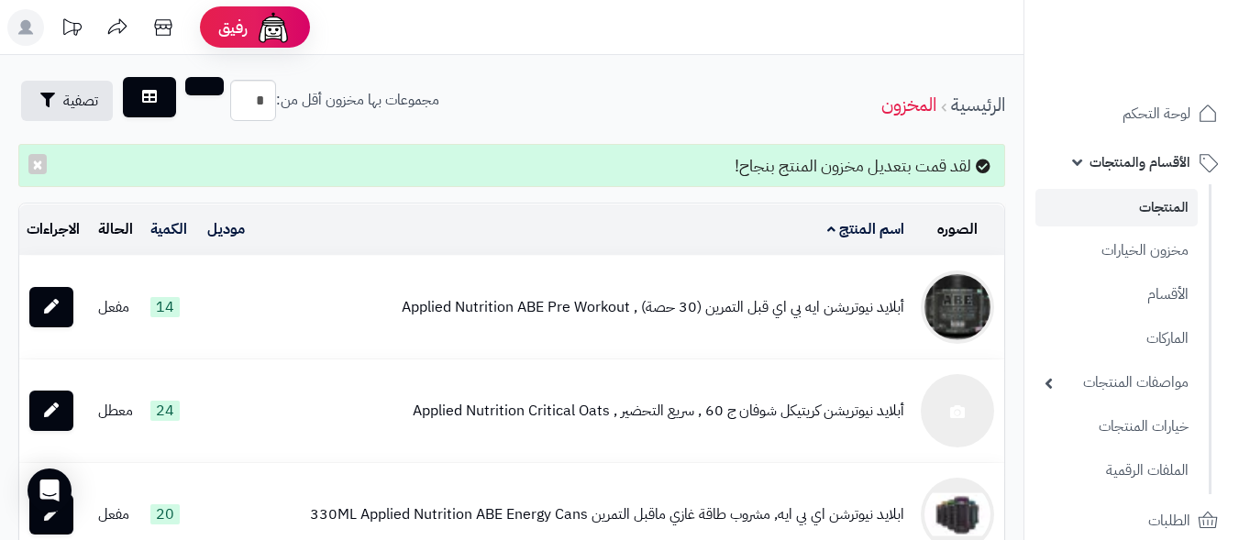
click at [1173, 212] on link "المنتجات" at bounding box center [1116, 208] width 162 height 38
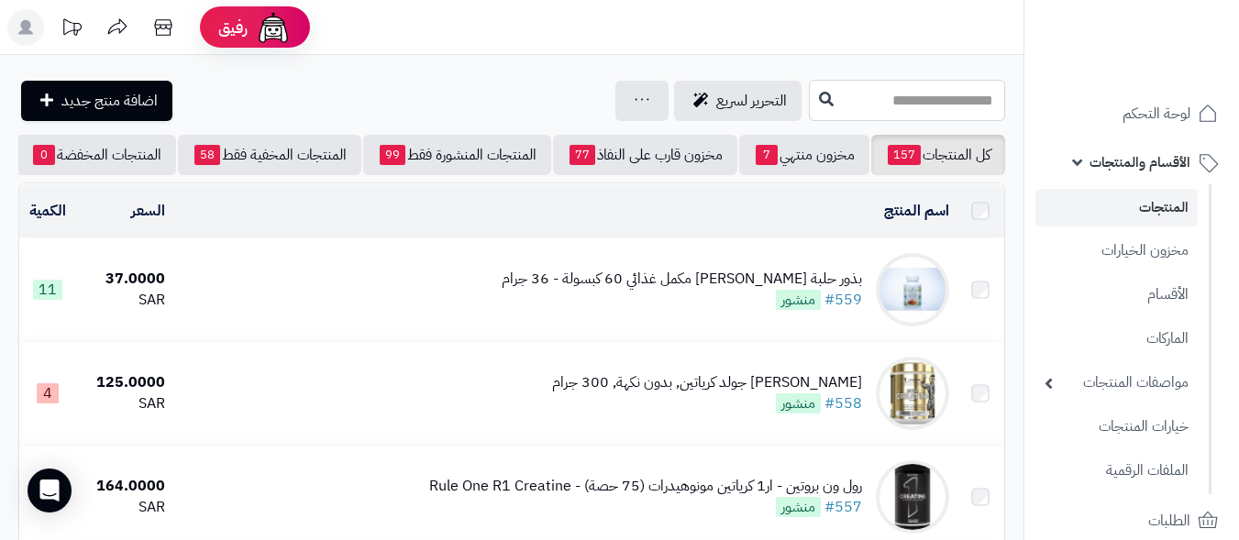
click at [866, 104] on input "text" at bounding box center [907, 100] width 196 height 41
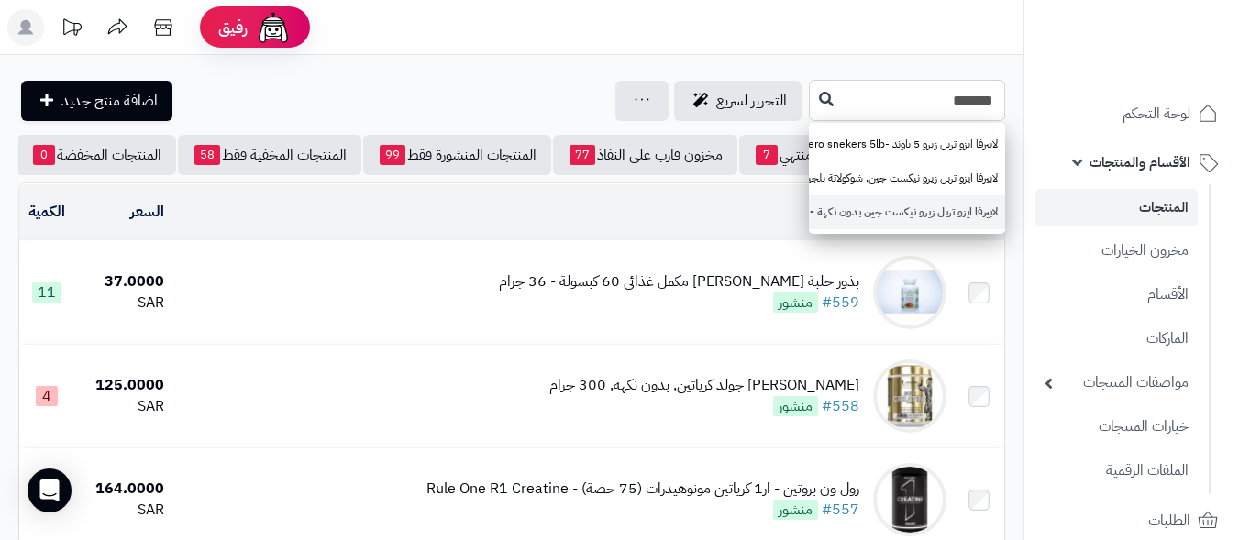
type input "*******"
click at [812, 211] on link "لابيرفا ايزو تربل زيرو نيكست جين بدون نكهة - 2 باوند" at bounding box center [907, 212] width 196 height 34
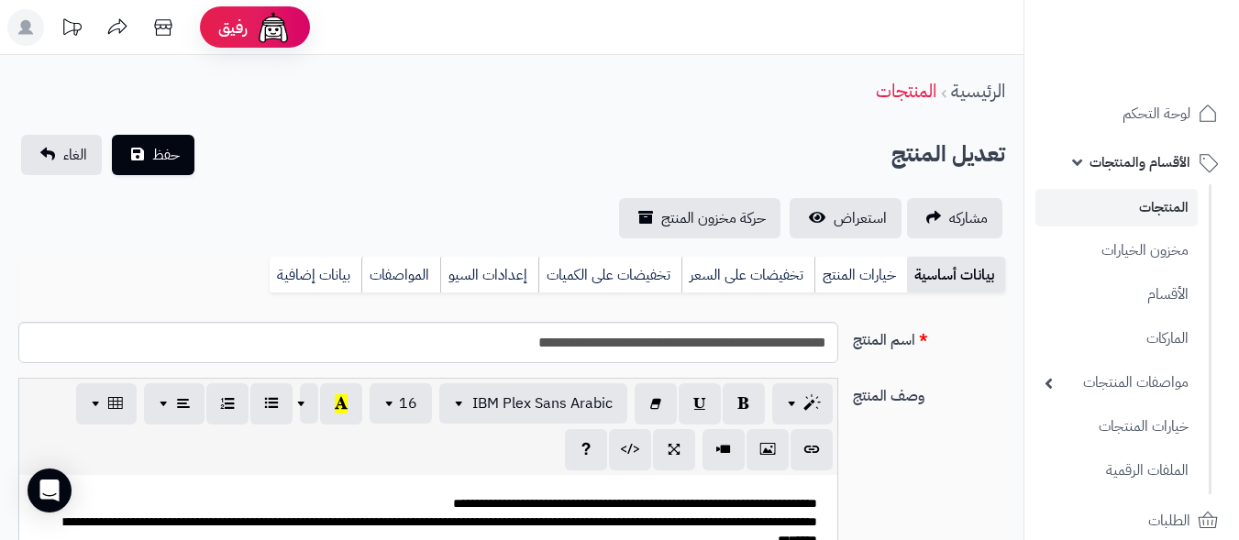
scroll to position [146, 0]
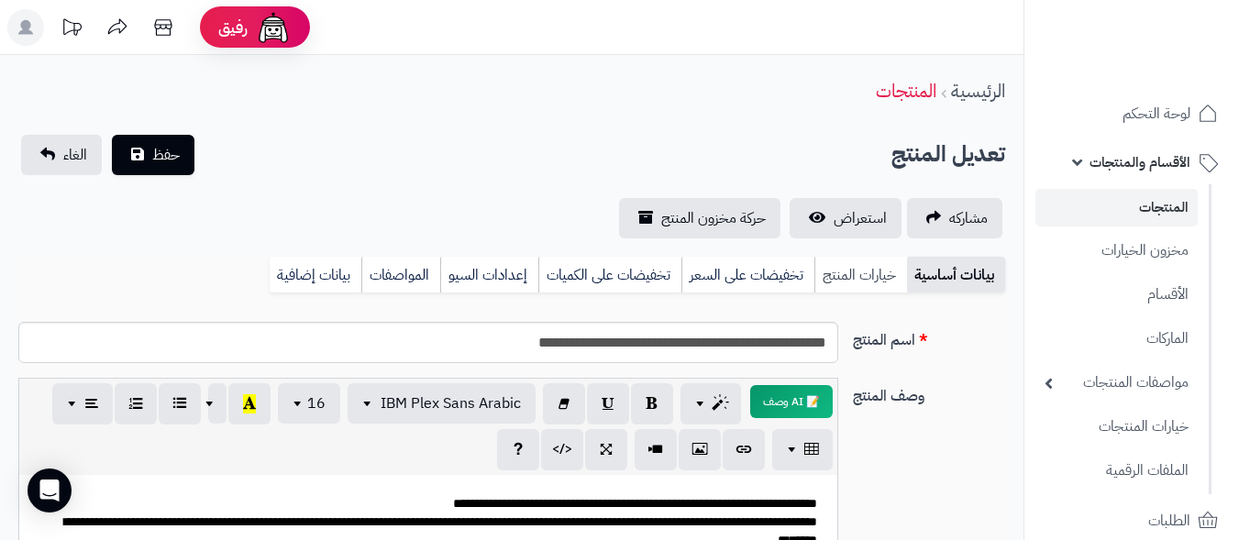
click at [866, 284] on link "خيارات المنتج" at bounding box center [860, 275] width 93 height 37
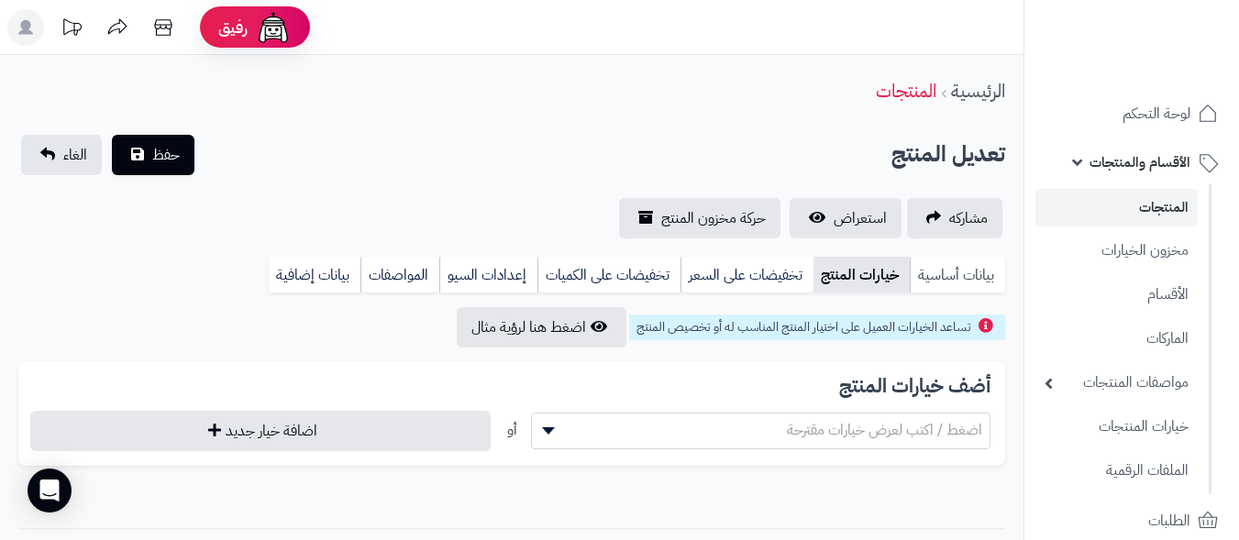
click at [946, 270] on link "بيانات أساسية" at bounding box center [957, 275] width 95 height 37
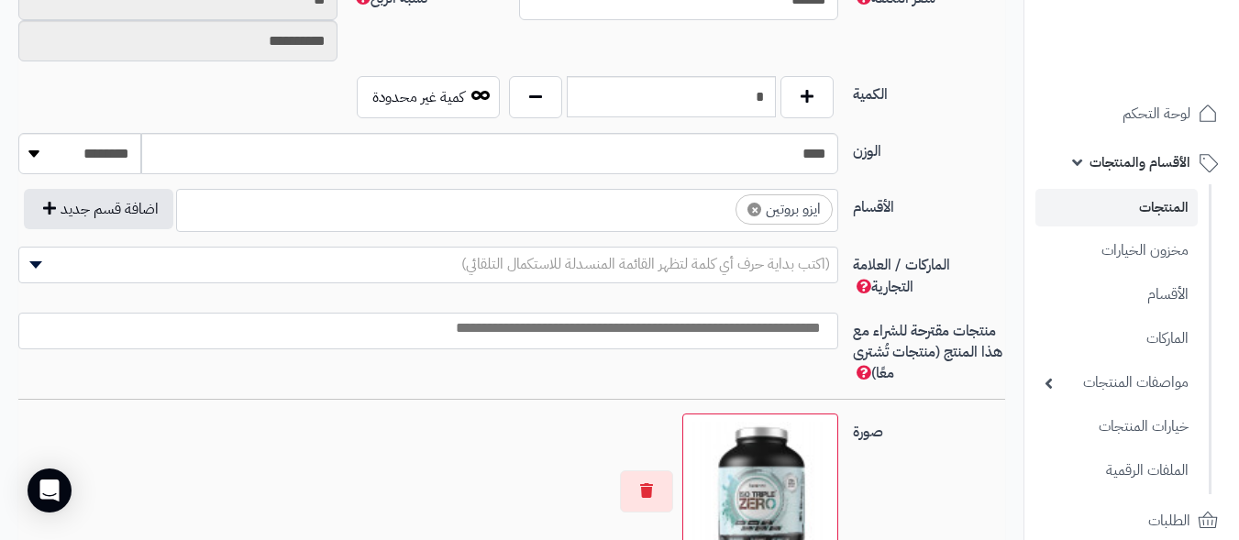
scroll to position [917, 0]
drag, startPoint x: 695, startPoint y: 97, endPoint x: 792, endPoint y: 97, distance: 97.2
click at [780, 97] on div "*" at bounding box center [671, 96] width 334 height 42
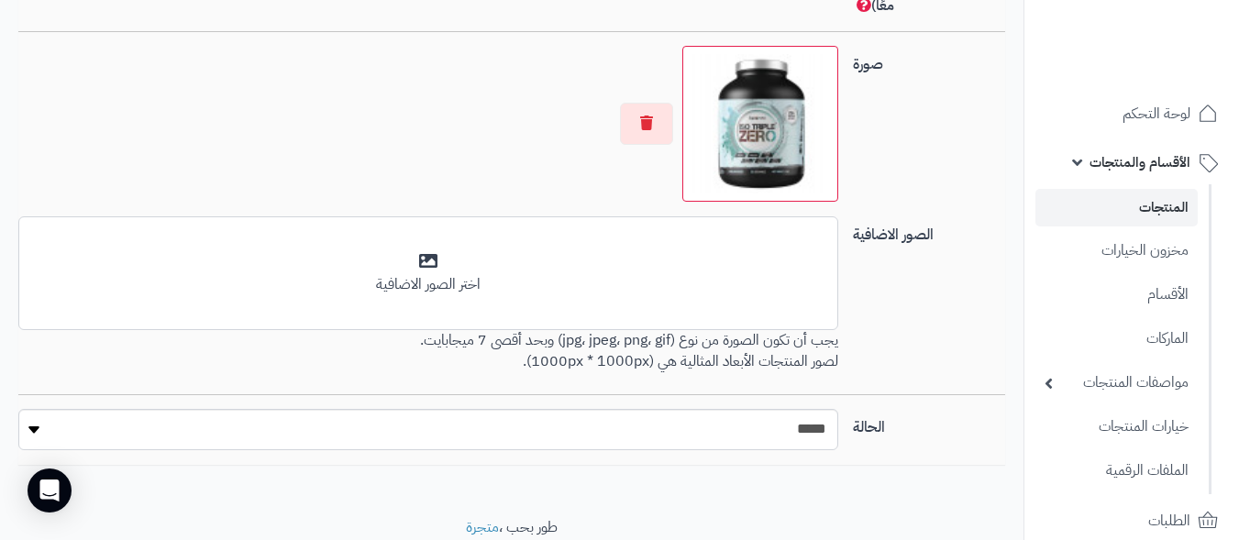
scroll to position [1352, 0]
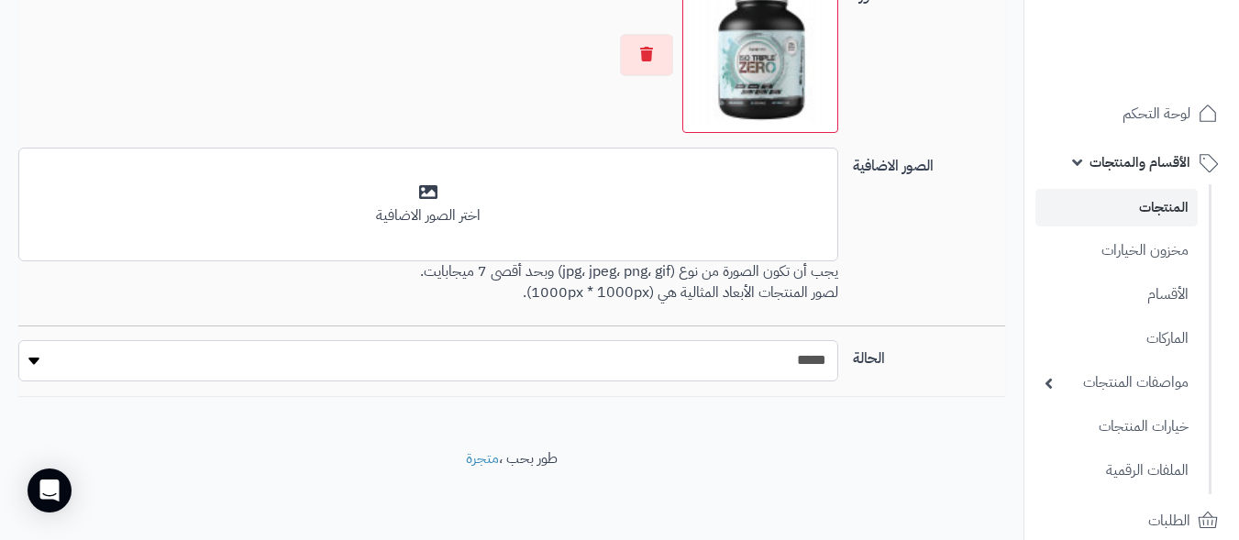
click at [431, 362] on select "***** ****" at bounding box center [428, 360] width 820 height 41
select select "*"
click at [18, 340] on select "***** ****" at bounding box center [428, 360] width 820 height 41
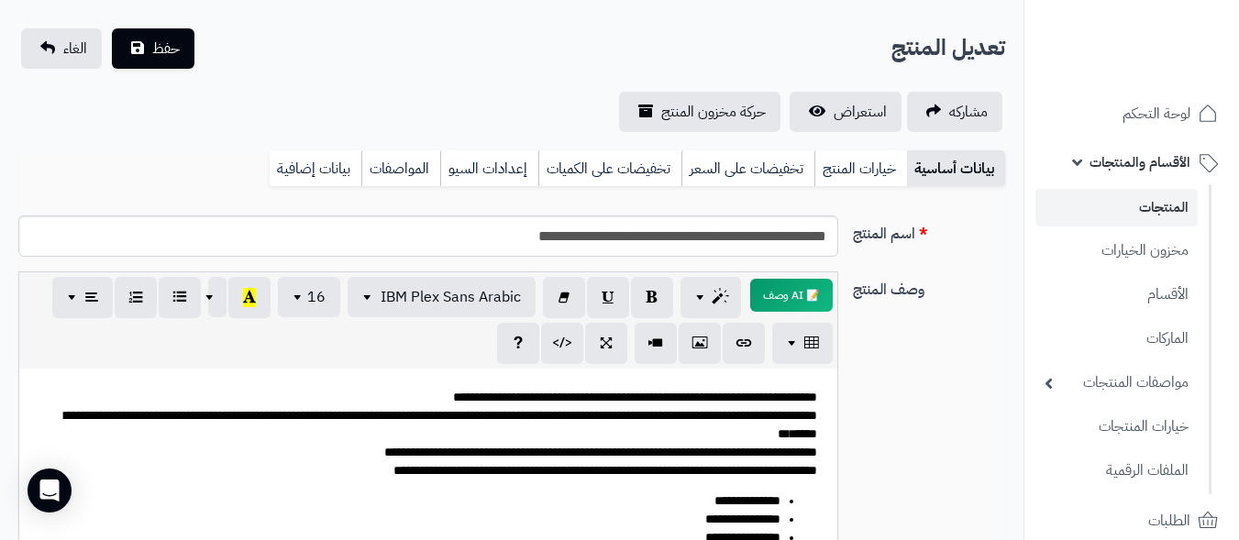
scroll to position [0, 0]
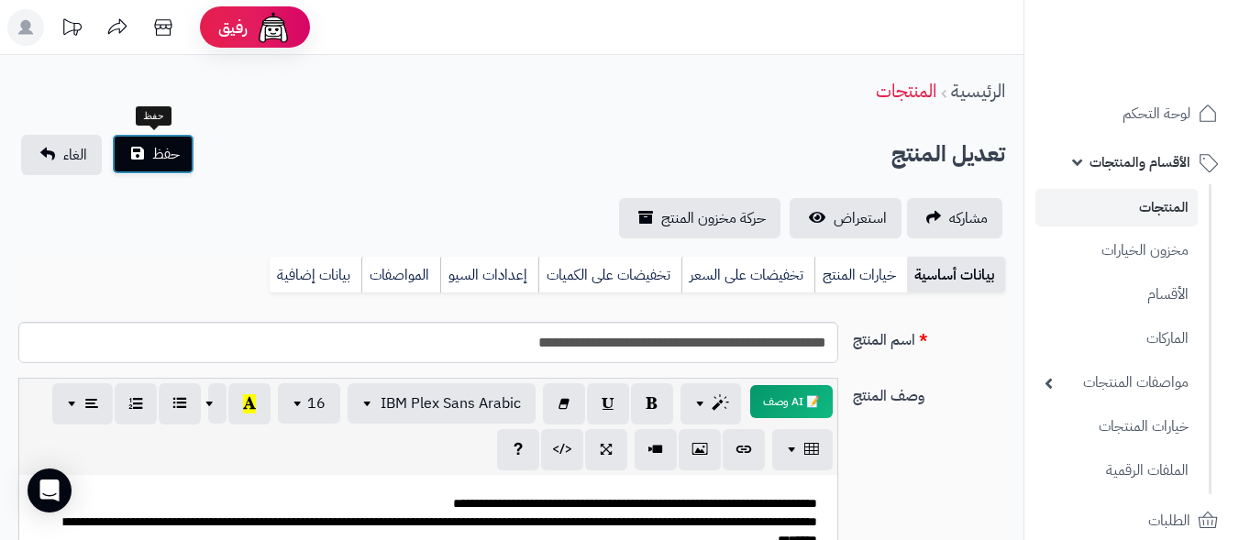
click at [171, 154] on span "حفظ" at bounding box center [166, 154] width 28 height 22
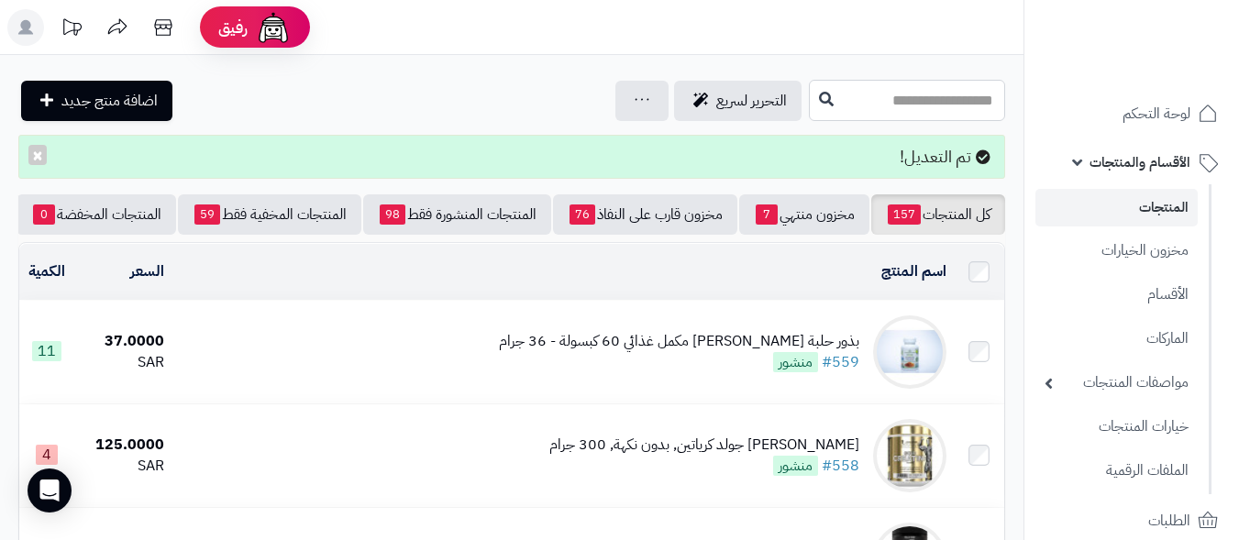
click at [953, 105] on input "text" at bounding box center [907, 100] width 196 height 41
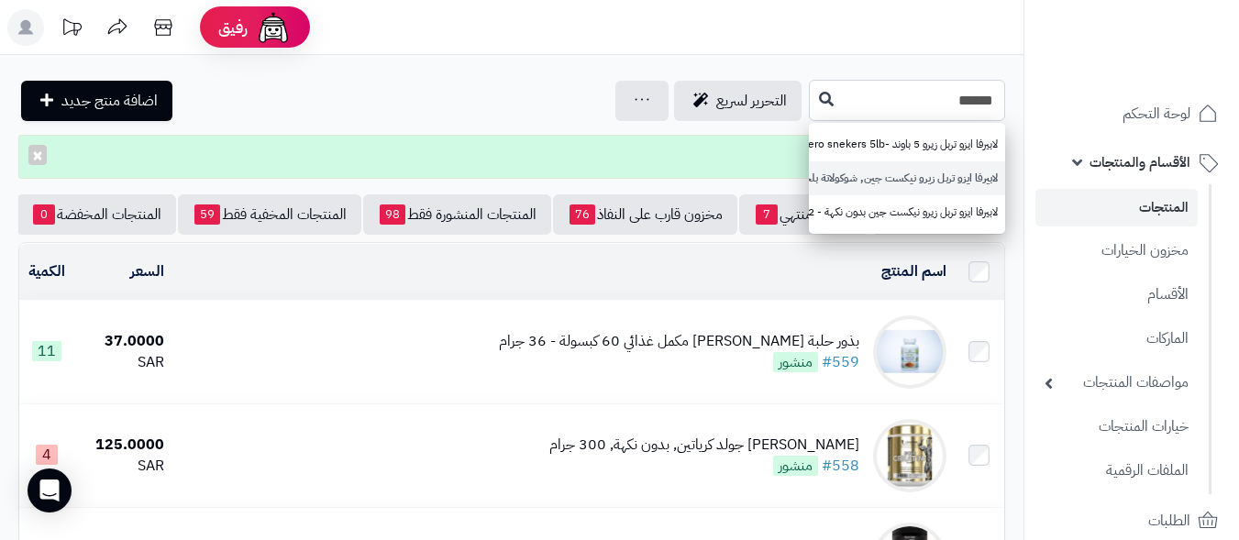
type input "******"
click at [809, 166] on link "لابيرفا ايزو تربل زيرو نيكست جين, شوكولاتة بلجيكية, 2 باوند- Laperva Iso Triple…" at bounding box center [907, 178] width 196 height 34
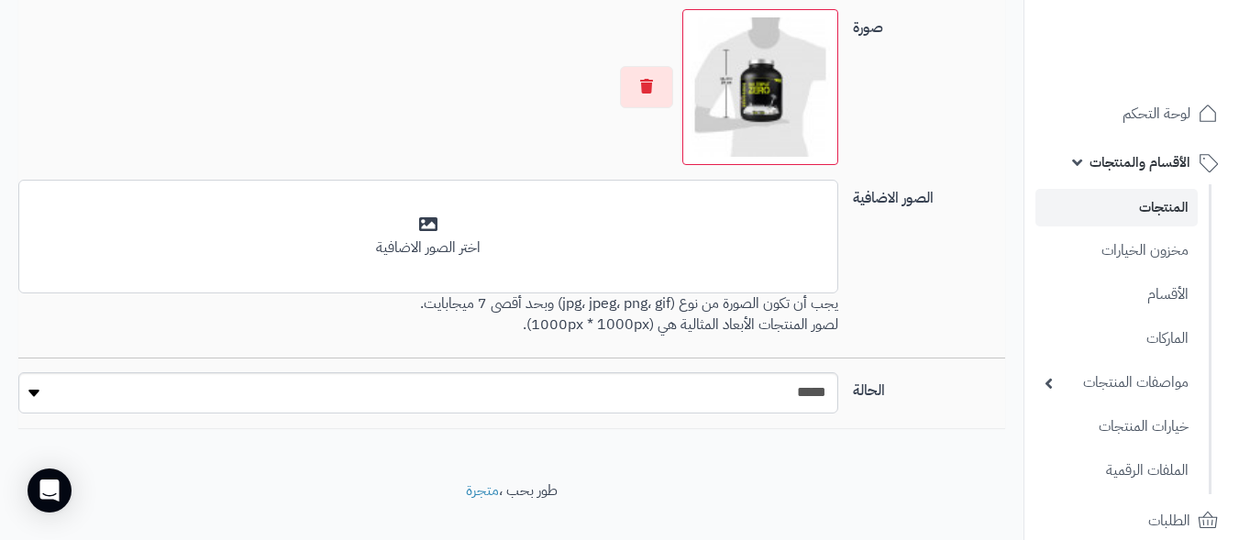
scroll to position [1352, 0]
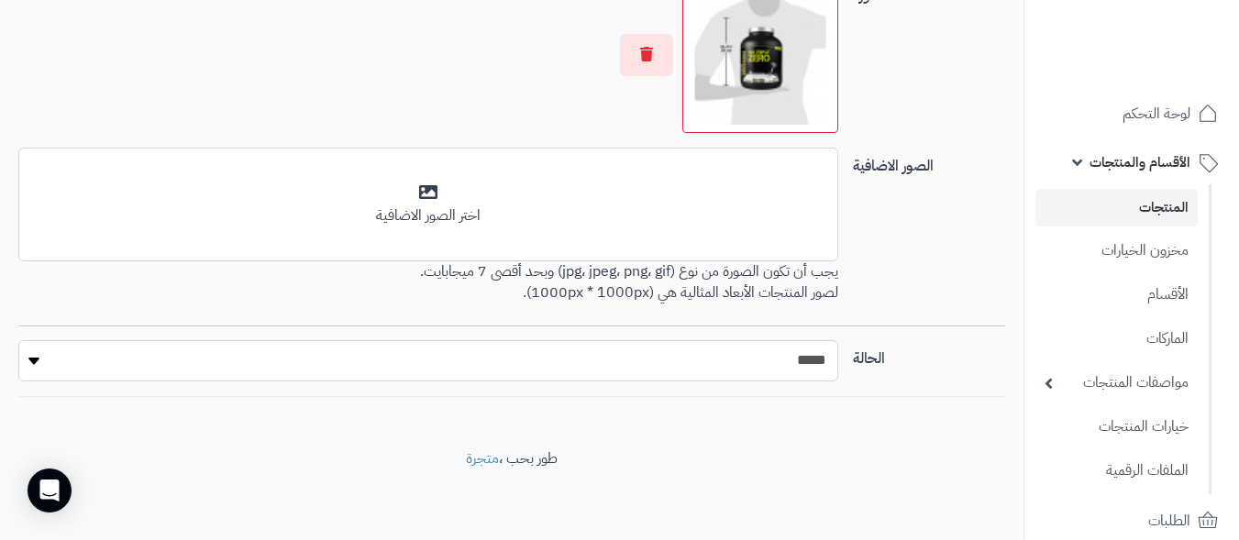
click at [738, 373] on select "***** ****" at bounding box center [428, 360] width 820 height 41
select select "*"
click at [18, 340] on select "***** ****" at bounding box center [428, 360] width 820 height 41
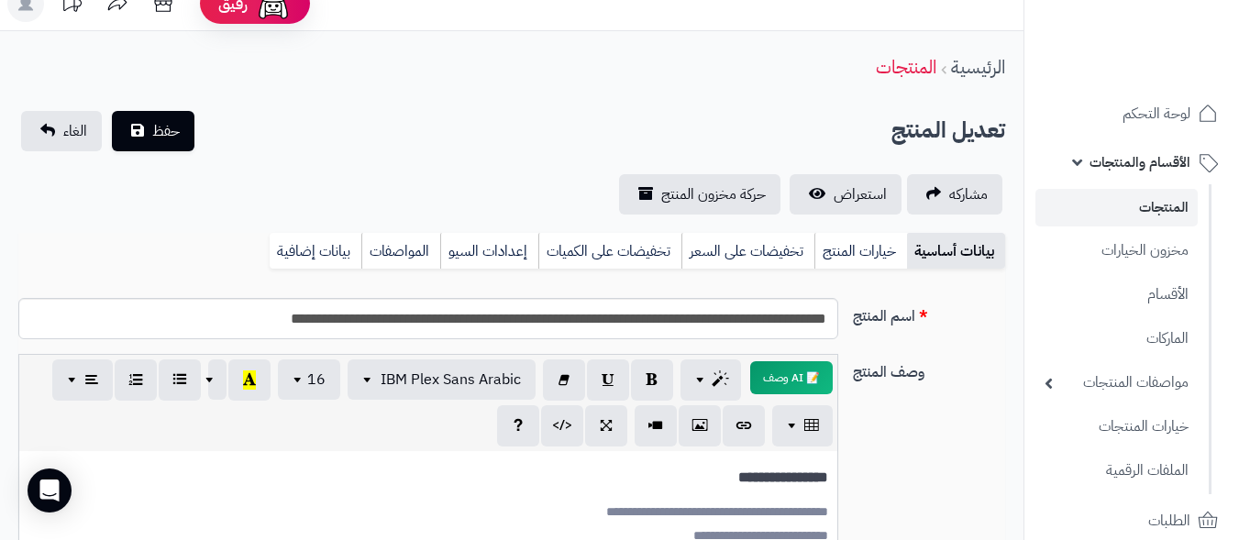
scroll to position [0, 0]
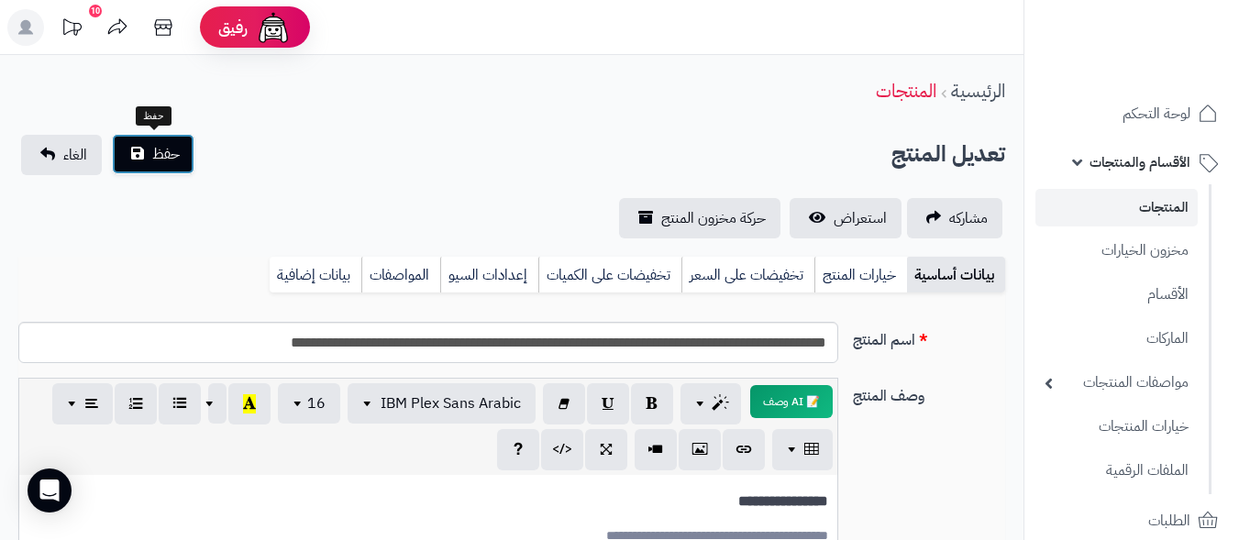
click at [162, 160] on span "حفظ" at bounding box center [166, 154] width 28 height 22
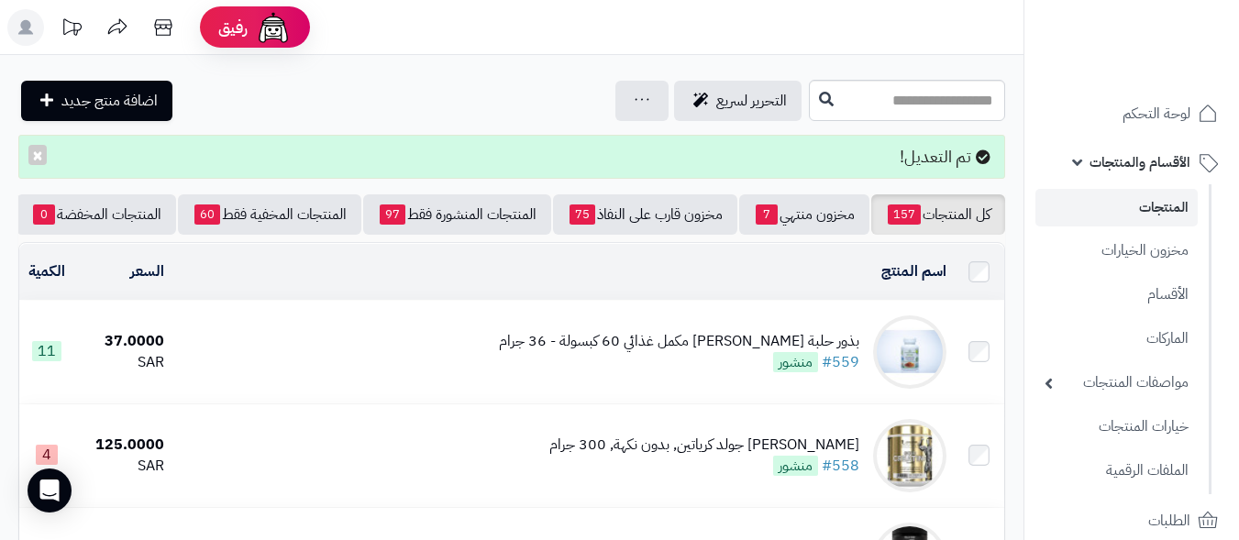
click at [729, 28] on header "رفيق ! الطلبات معالجة مكتمل إرجاع المنتجات العملاء المتواجدون الان 42 عملاء منت…" at bounding box center [619, 27] width 1239 height 55
